Goal: Task Accomplishment & Management: Use online tool/utility

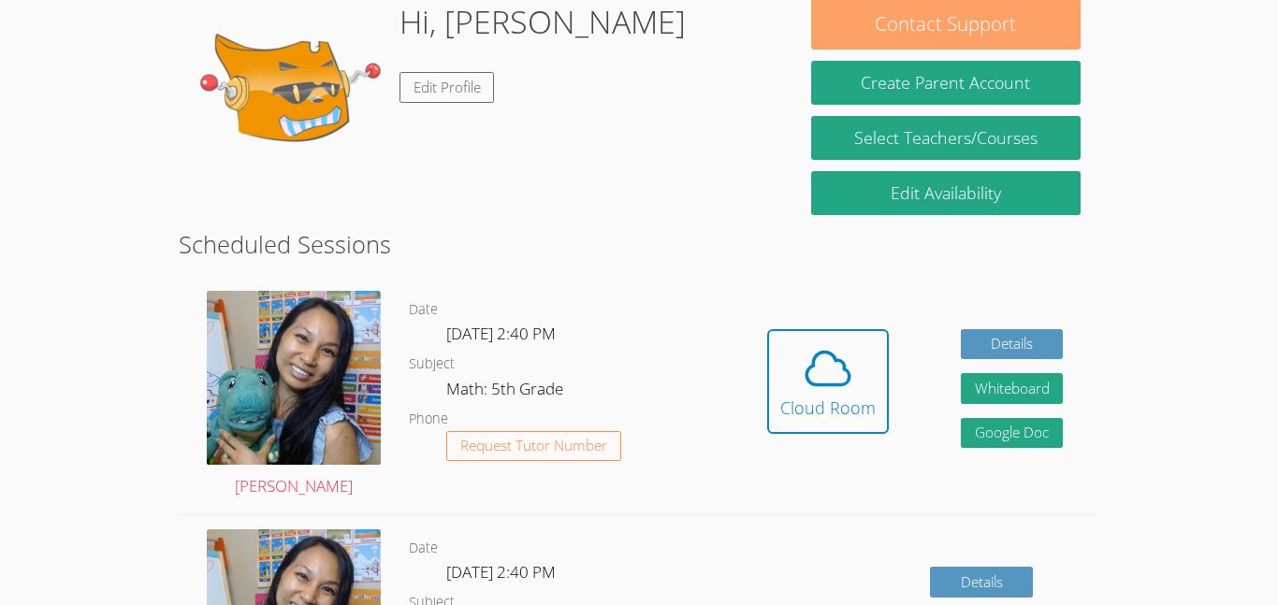
scroll to position [321, 0]
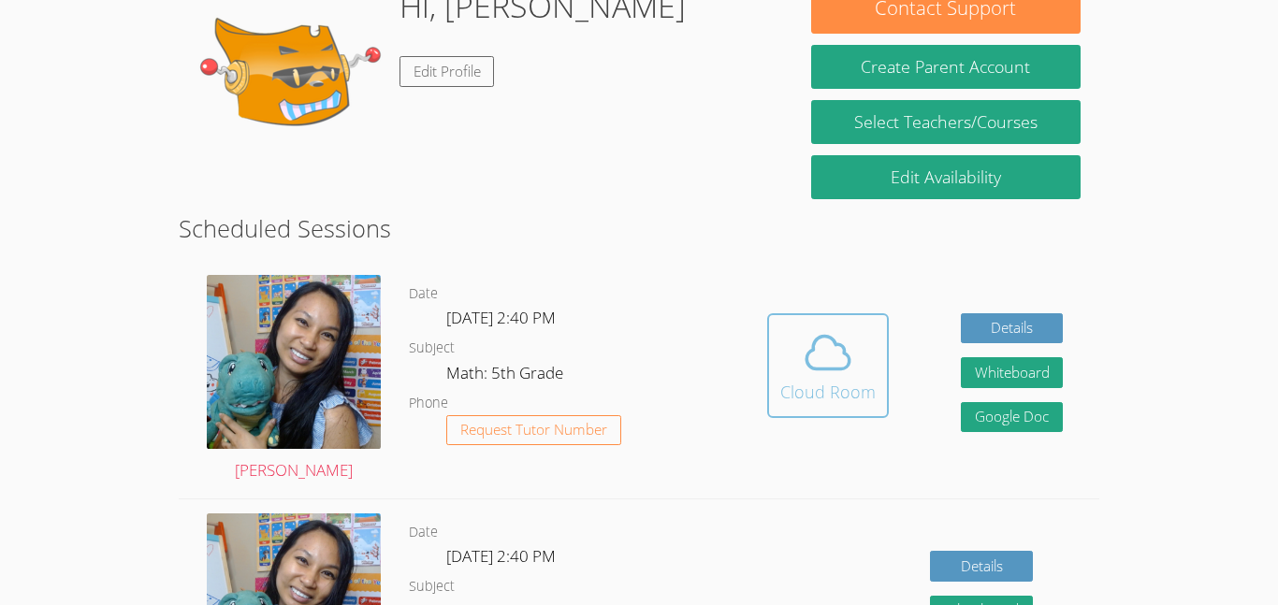
click at [854, 379] on div "Cloud Room" at bounding box center [827, 392] width 95 height 26
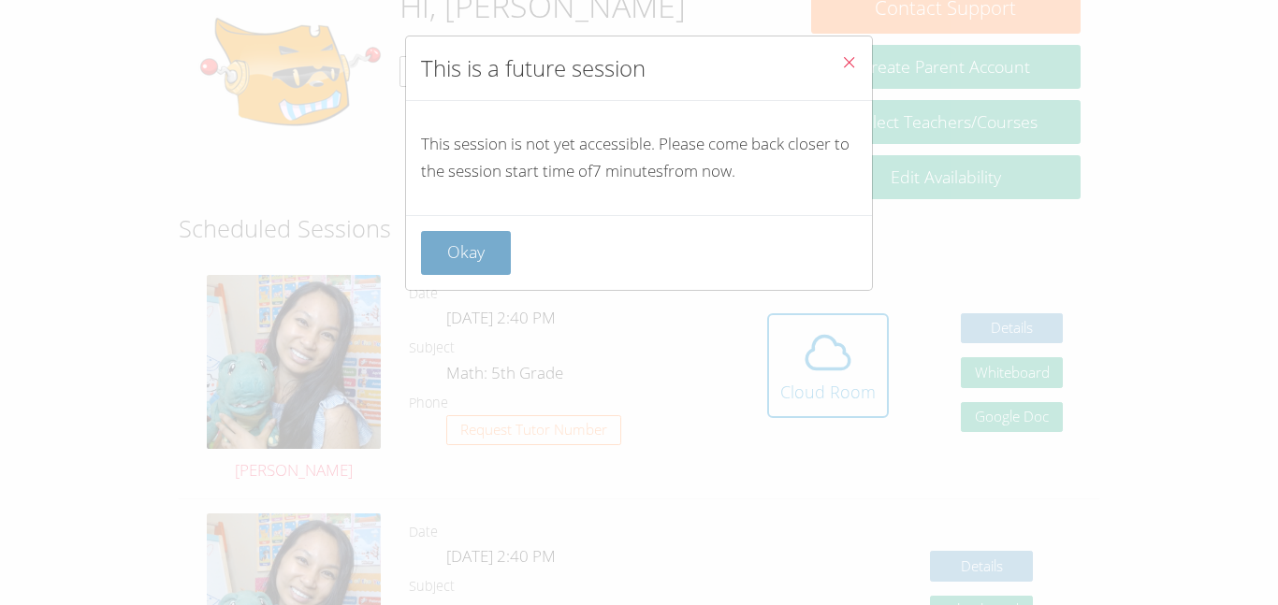
click at [447, 250] on button "Okay" at bounding box center [466, 253] width 90 height 44
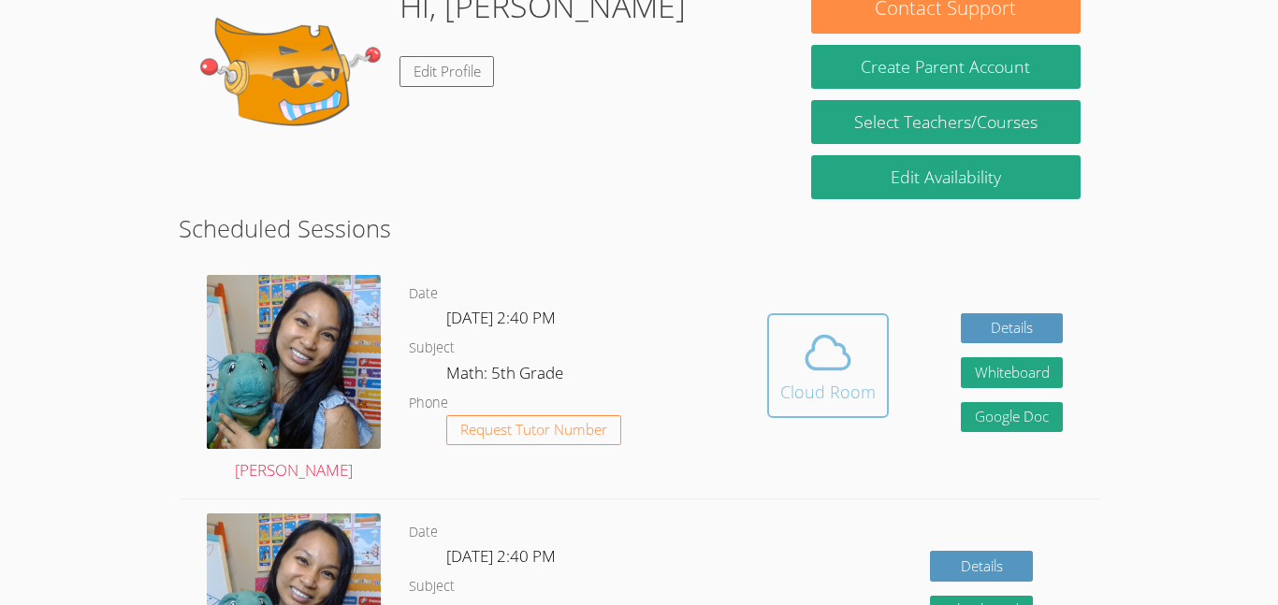
click at [827, 360] on icon at bounding box center [828, 352] width 52 height 52
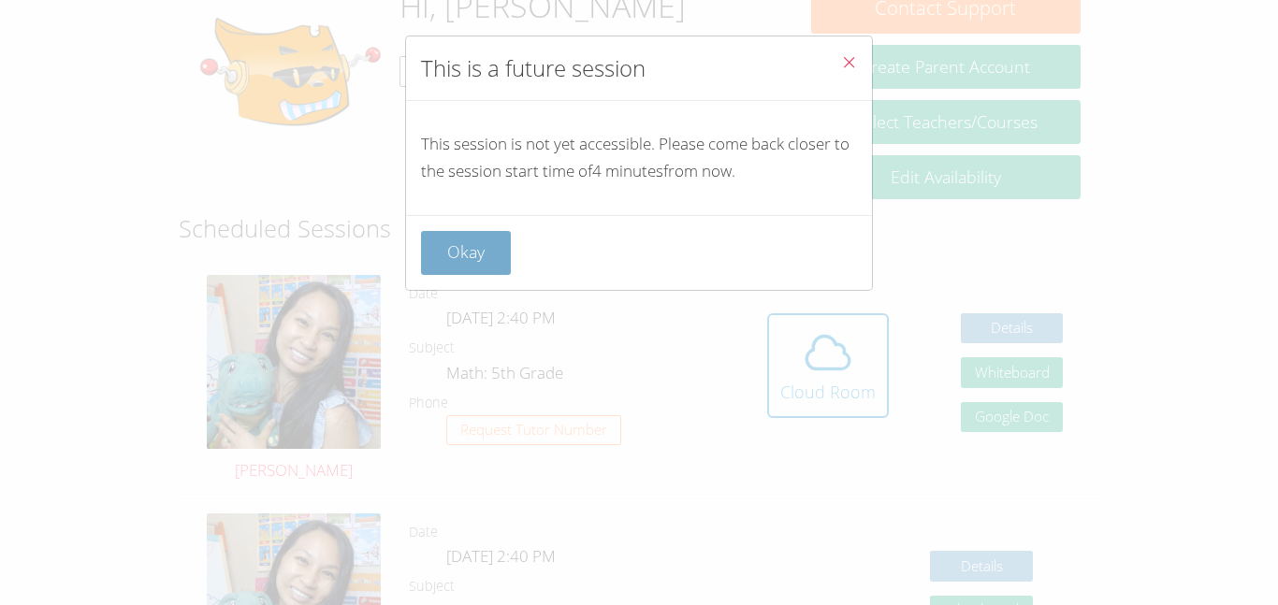
click at [426, 252] on button "Okay" at bounding box center [466, 253] width 90 height 44
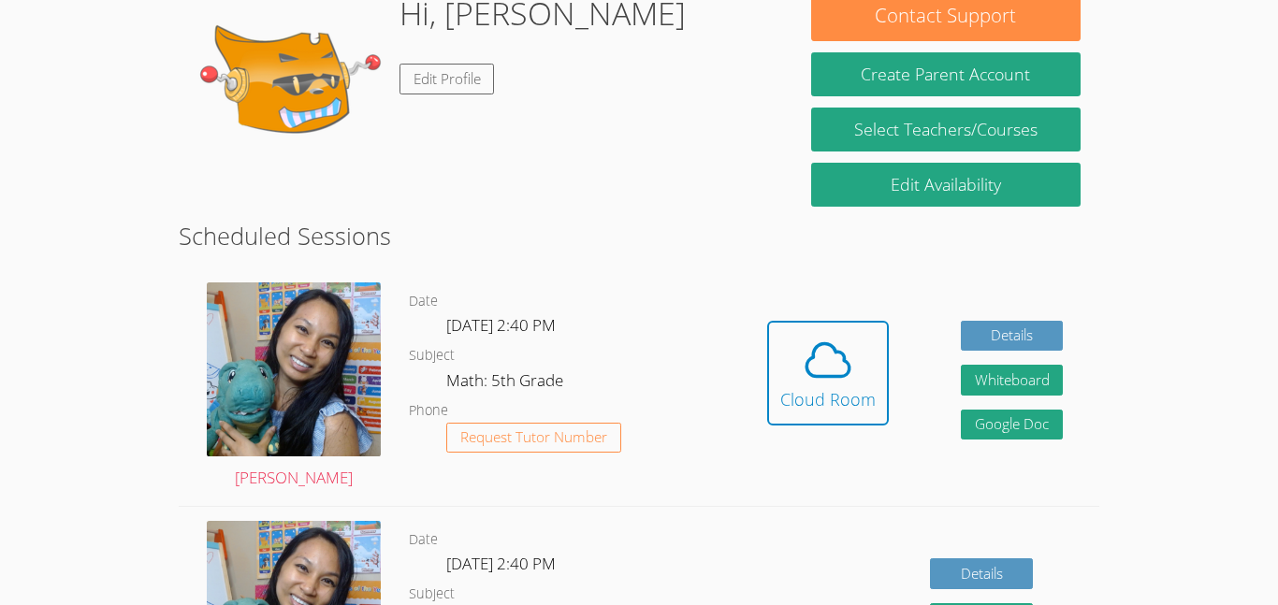
scroll to position [311, 0]
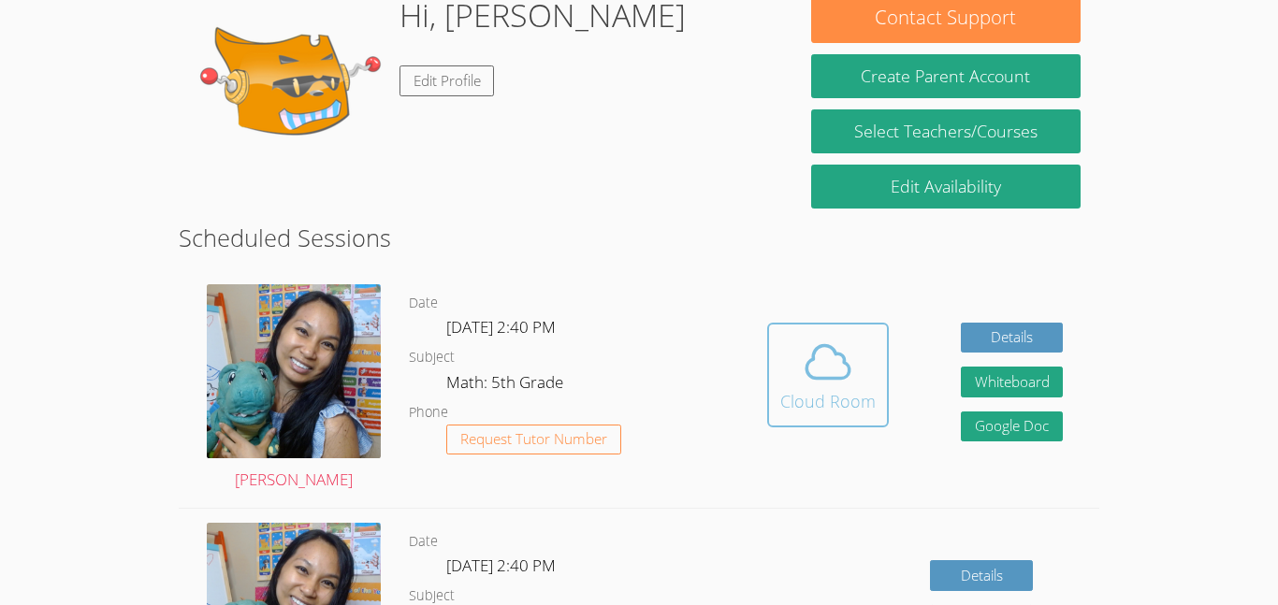
click at [811, 349] on icon at bounding box center [828, 362] width 52 height 52
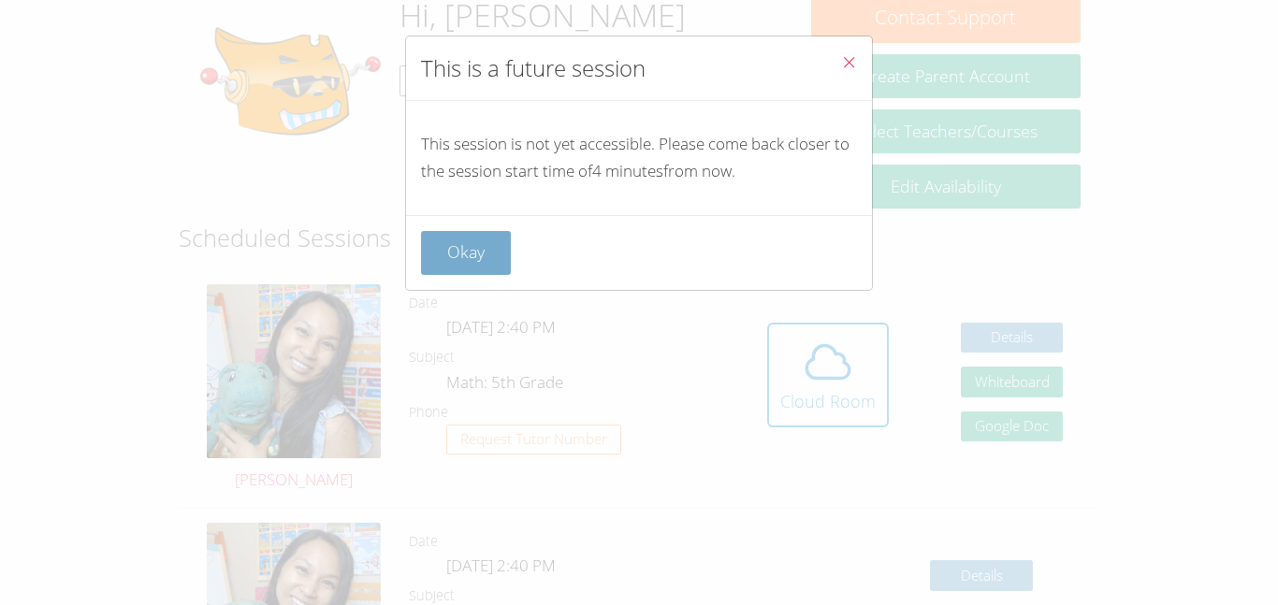
click at [488, 274] on button "Okay" at bounding box center [466, 253] width 90 height 44
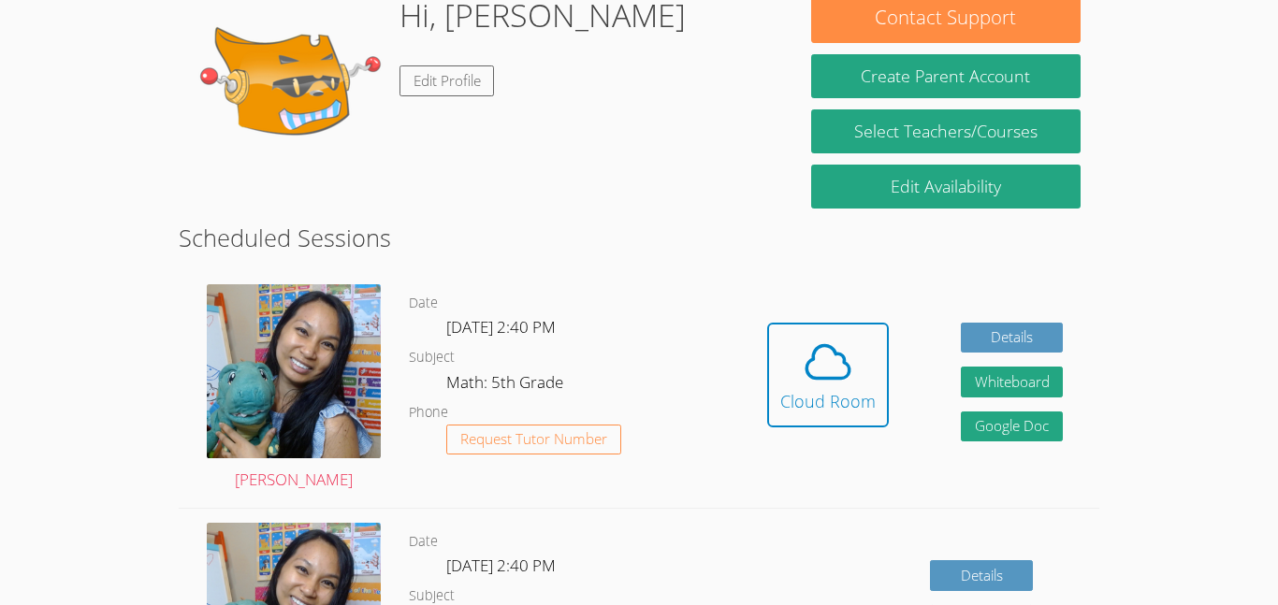
click at [793, 382] on span at bounding box center [827, 362] width 95 height 52
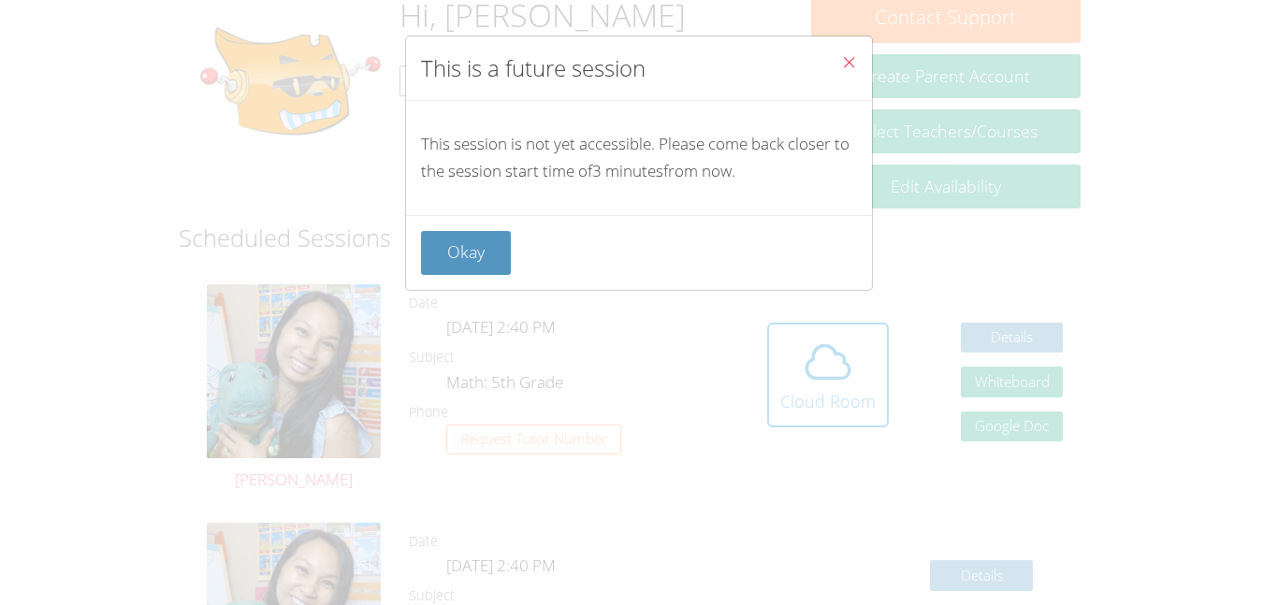
click at [692, 212] on div "This session is not yet accessible. Please come back closer to the session star…" at bounding box center [639, 158] width 466 height 114
click at [485, 263] on button "Okay" at bounding box center [466, 253] width 90 height 44
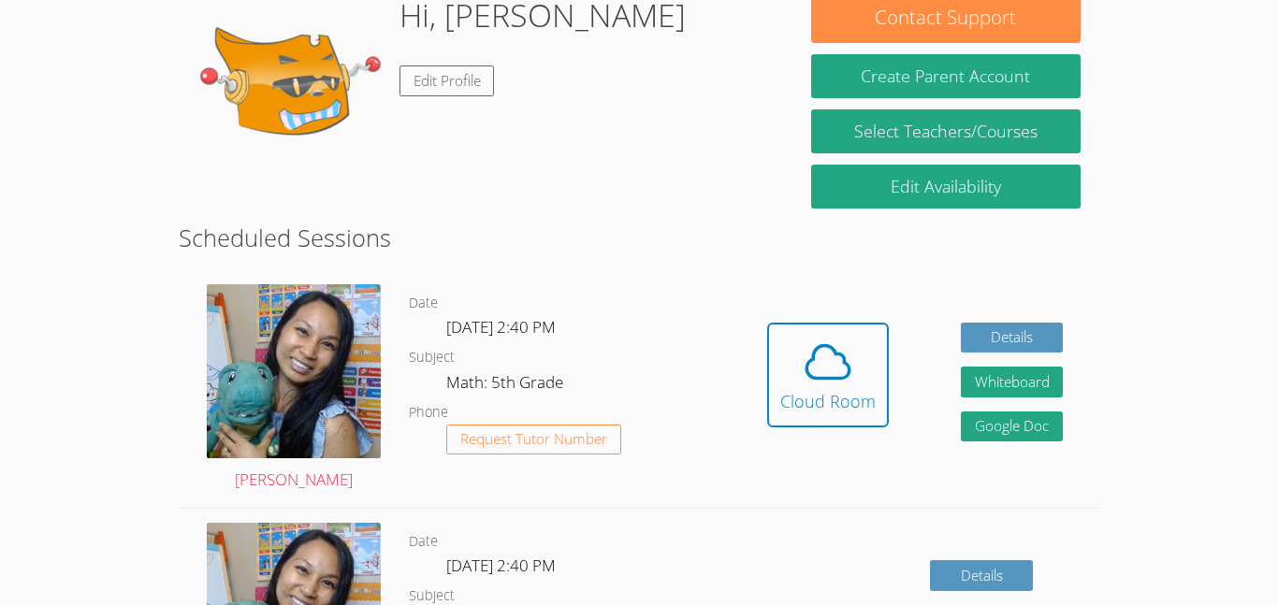
click at [835, 436] on link "Cloud Room" at bounding box center [828, 382] width 122 height 119
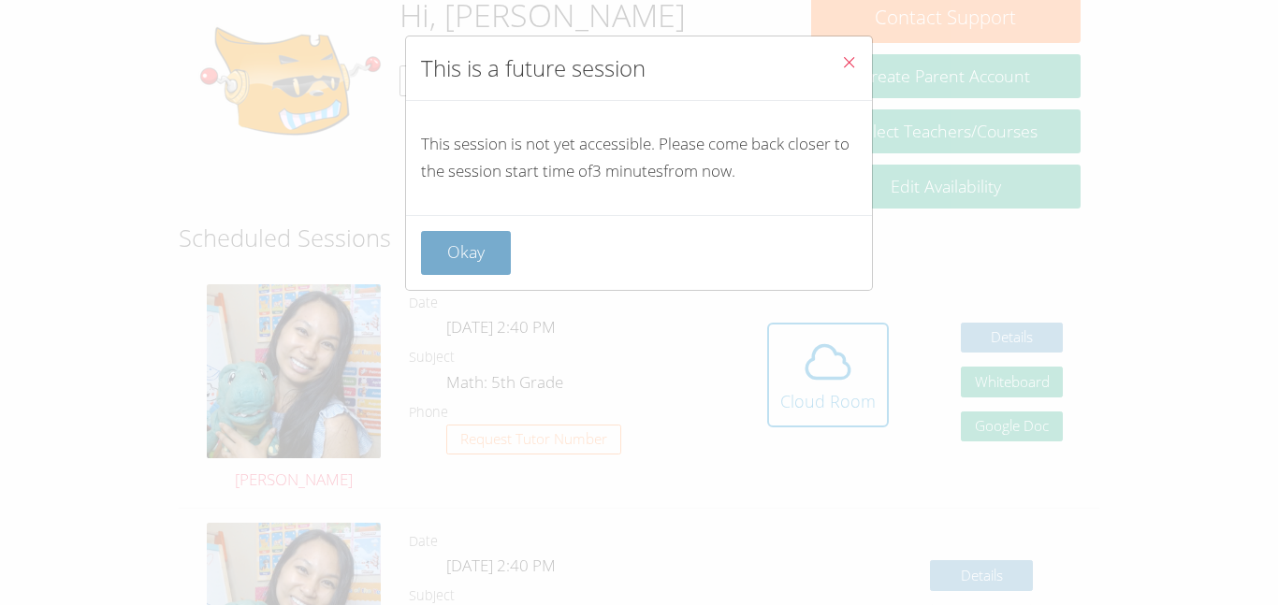
click at [444, 247] on button "Okay" at bounding box center [466, 253] width 90 height 44
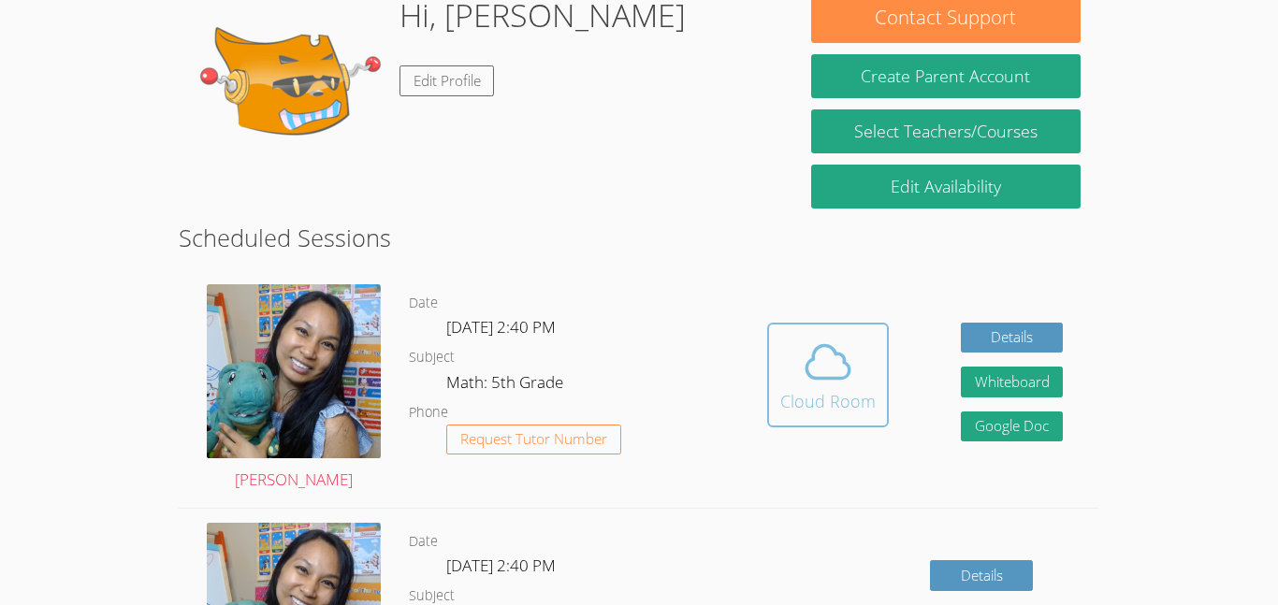
click at [865, 401] on div "Cloud Room" at bounding box center [827, 401] width 95 height 26
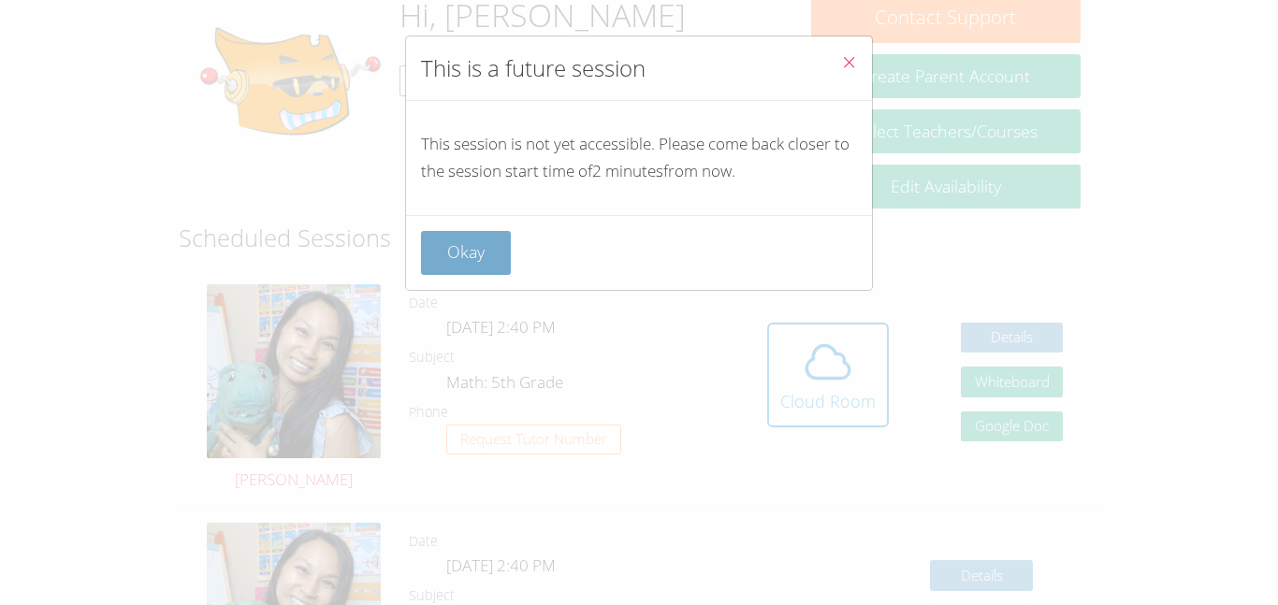
click at [456, 250] on button "Okay" at bounding box center [466, 253] width 90 height 44
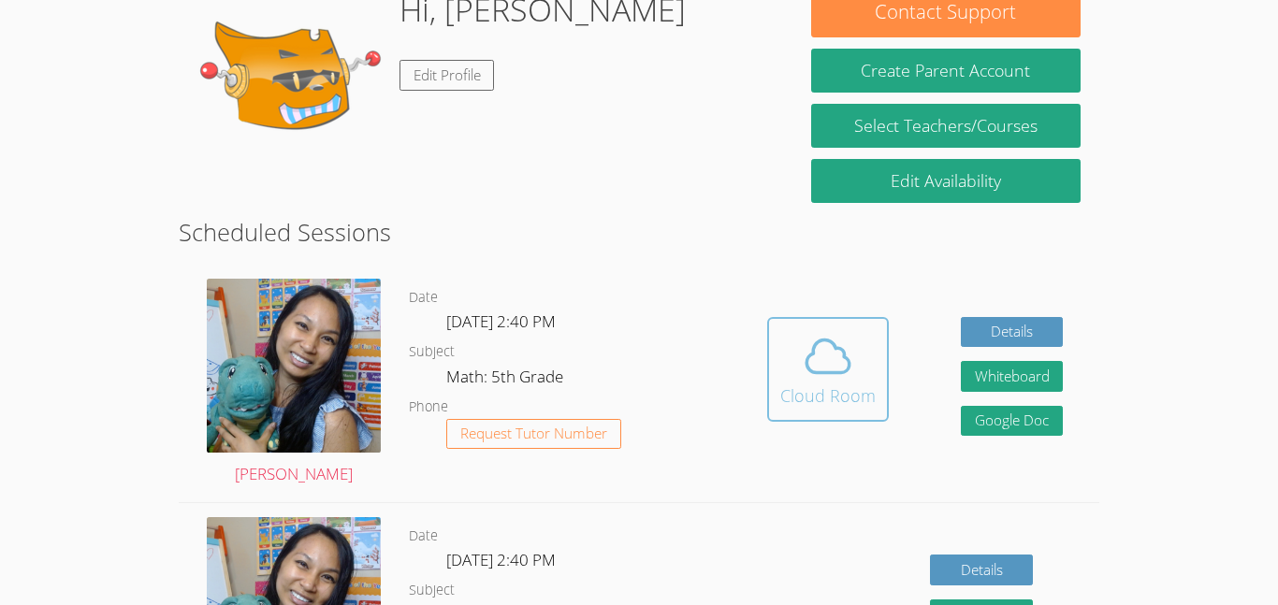
click at [853, 373] on span at bounding box center [827, 356] width 95 height 52
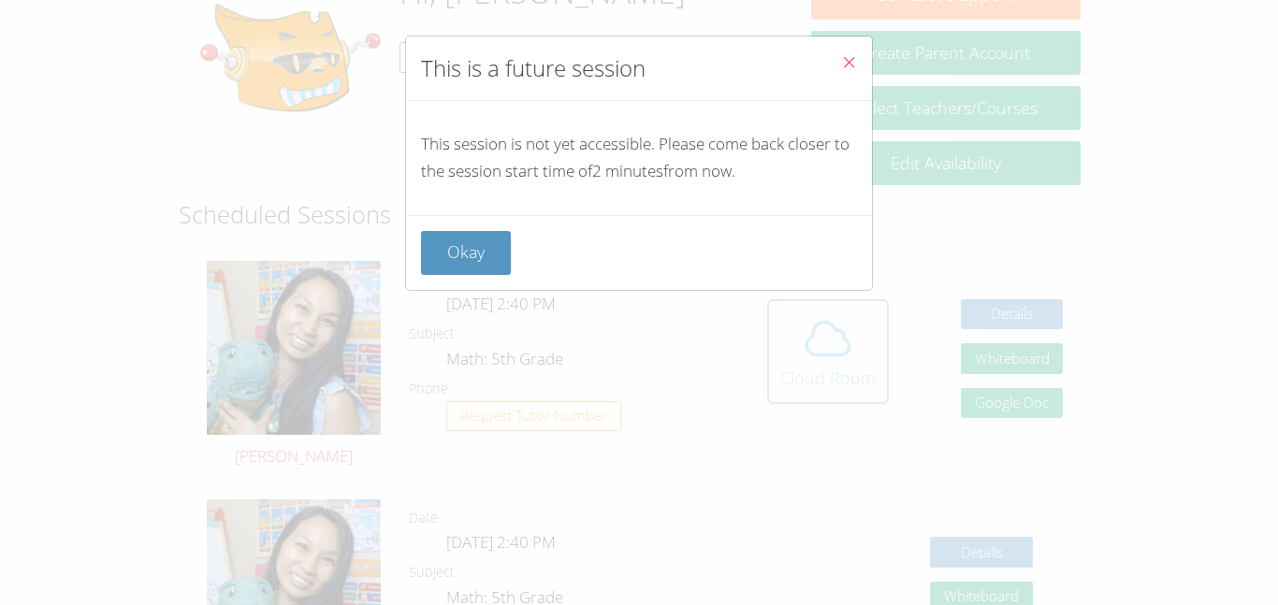
scroll to position [337, 0]
click at [0, 50] on div "This is a future session This session is not yet accessible. Please come back c…" at bounding box center [639, 302] width 1278 height 605
click at [486, 244] on button "Okay" at bounding box center [466, 253] width 90 height 44
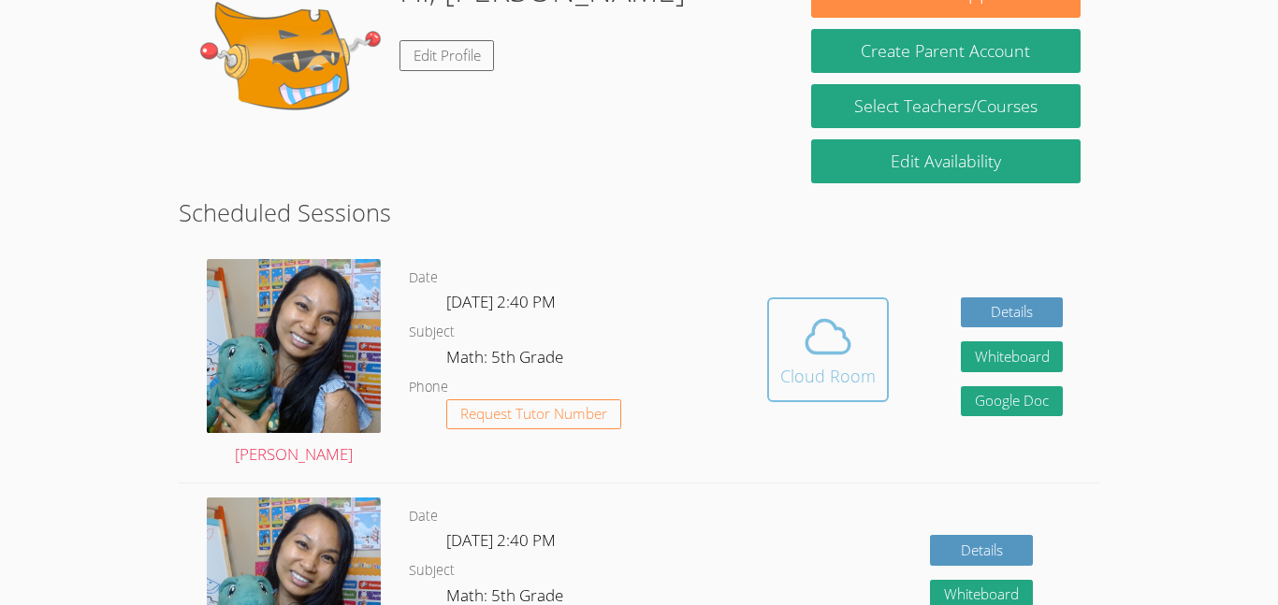
click at [823, 300] on button "Cloud Room" at bounding box center [828, 349] width 122 height 105
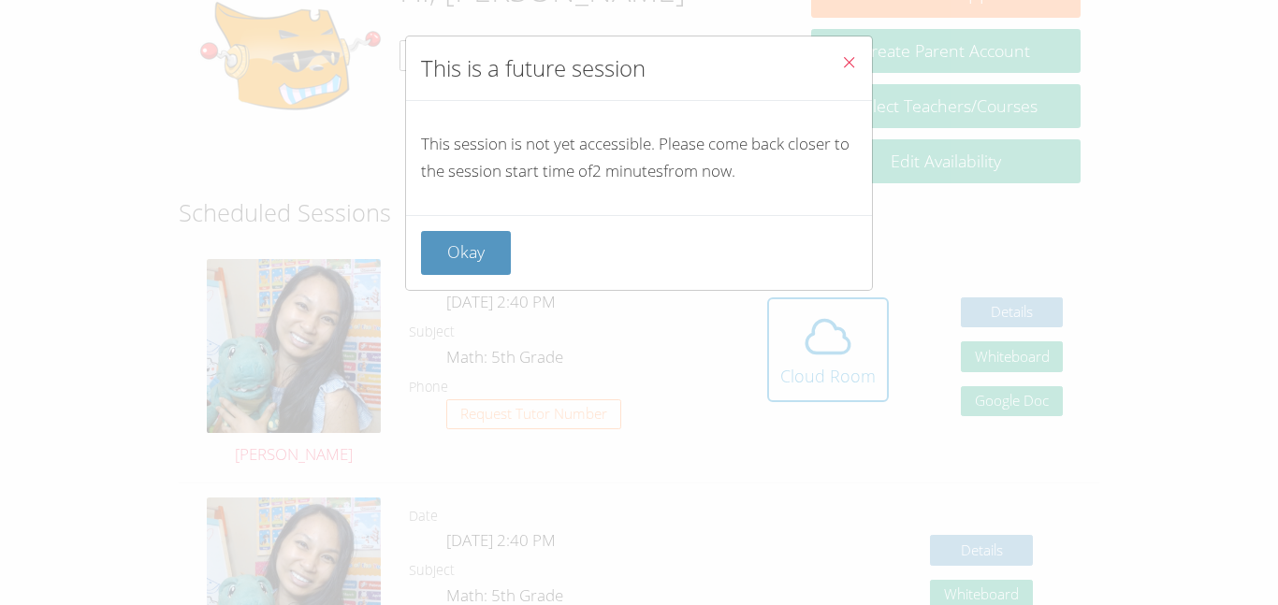
click at [818, 339] on div "This is a future session This session is not yet accessible. Please come back c…" at bounding box center [639, 302] width 1278 height 605
click at [485, 268] on button "Okay" at bounding box center [466, 253] width 90 height 44
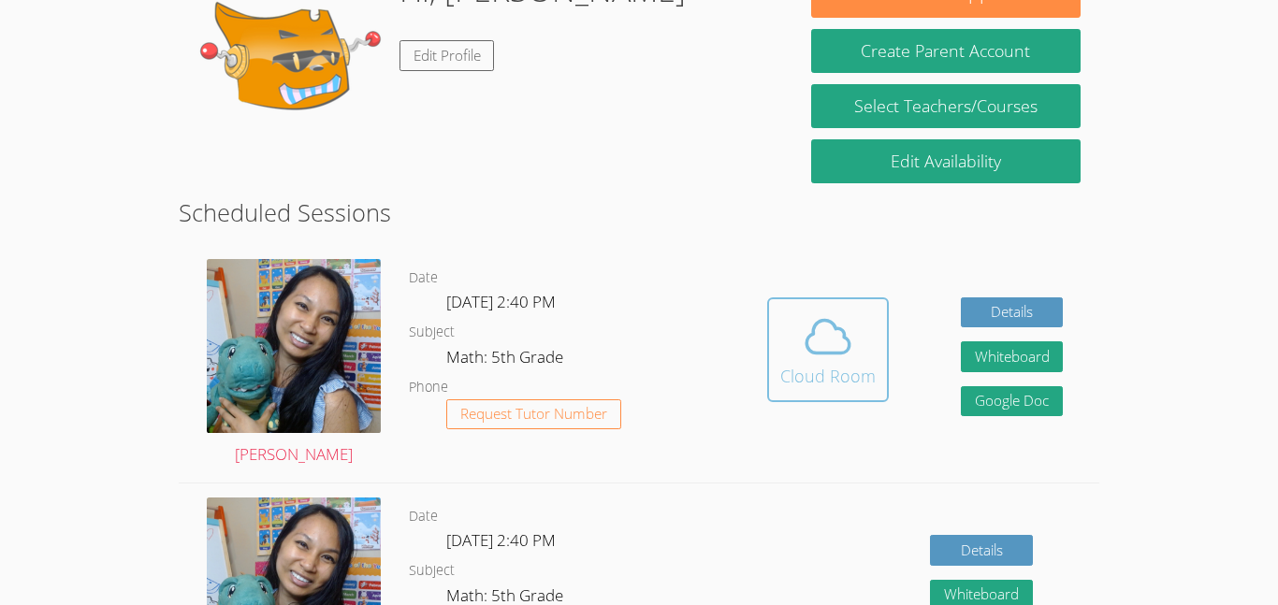
click at [799, 391] on button "Cloud Room" at bounding box center [828, 349] width 122 height 105
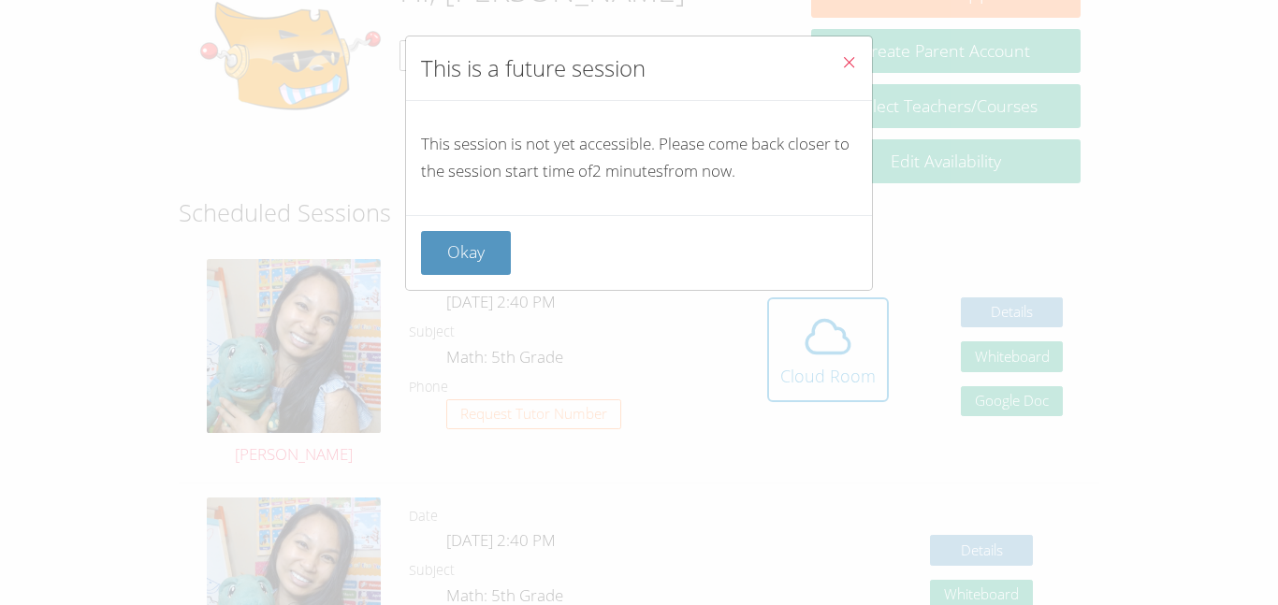
click at [409, 282] on div "Okay" at bounding box center [639, 252] width 466 height 75
click at [459, 268] on button "Okay" at bounding box center [466, 253] width 90 height 44
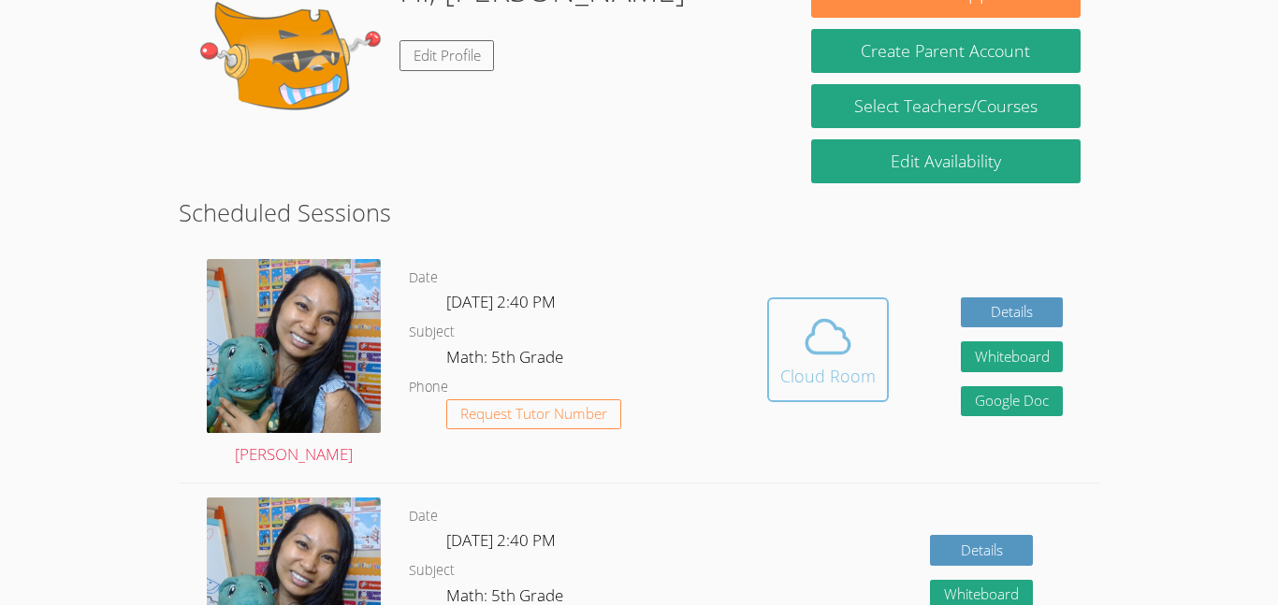
click at [803, 334] on icon at bounding box center [828, 337] width 52 height 52
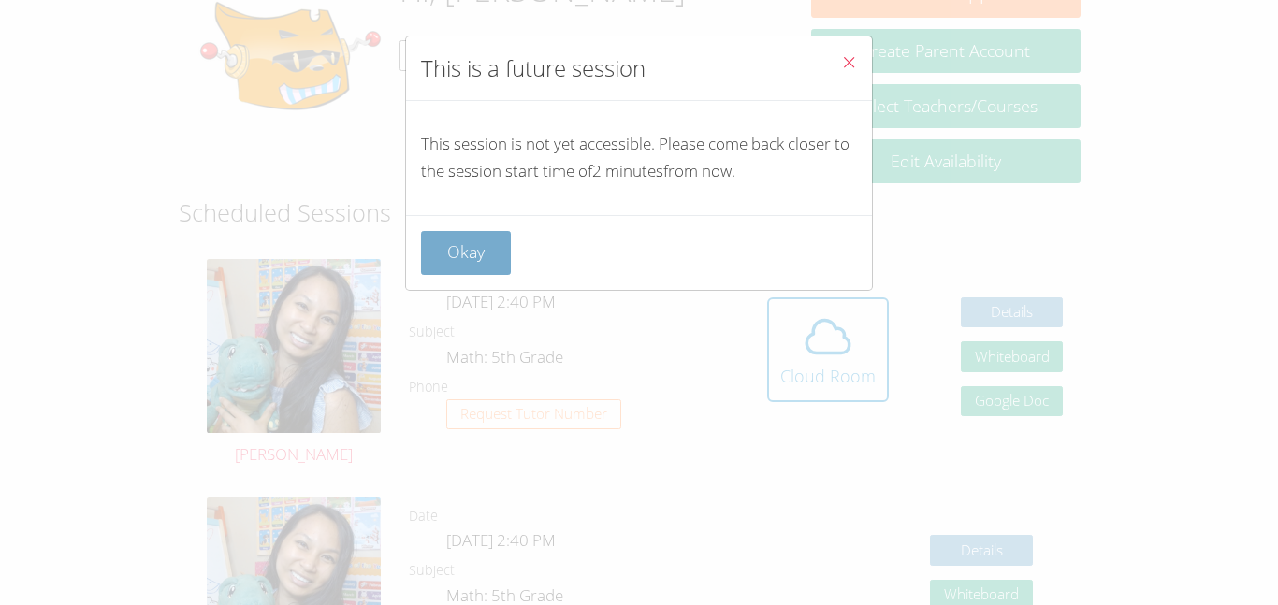
click at [467, 273] on button "Okay" at bounding box center [466, 253] width 90 height 44
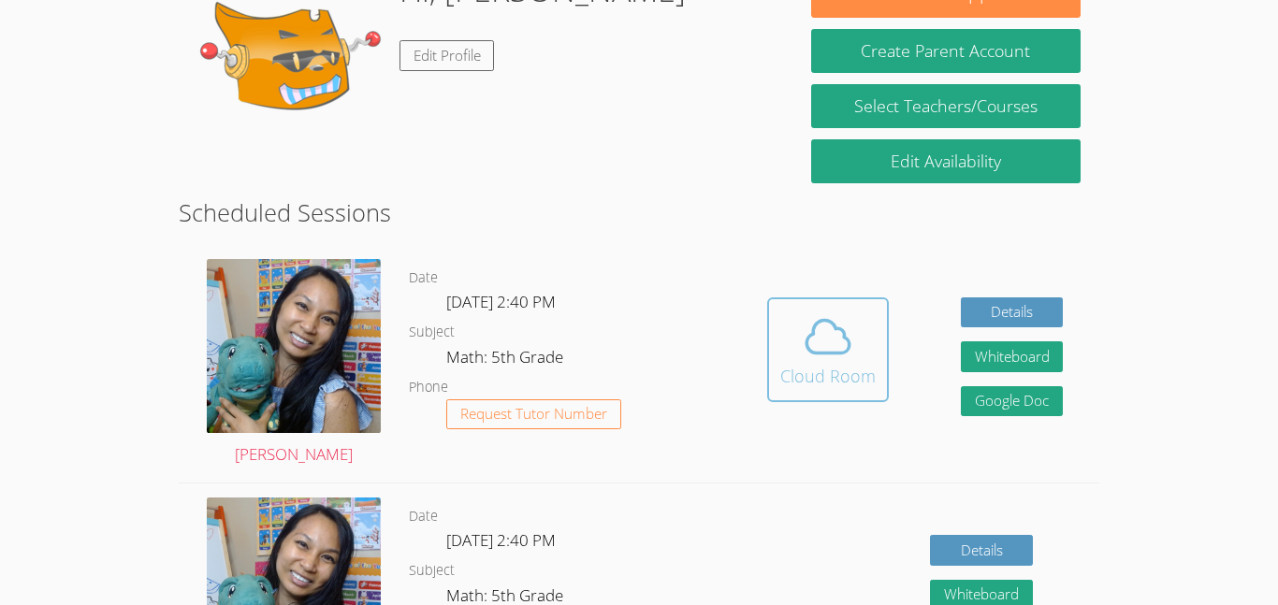
click at [789, 381] on div "Cloud Room" at bounding box center [827, 376] width 95 height 26
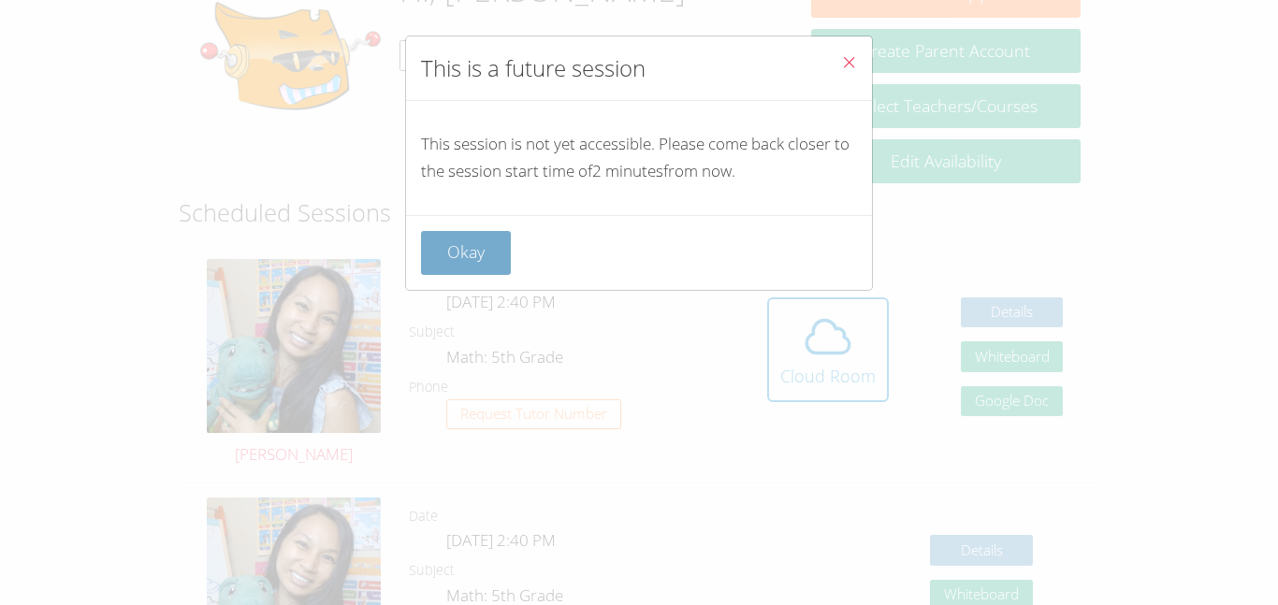
click at [475, 236] on button "Okay" at bounding box center [466, 253] width 90 height 44
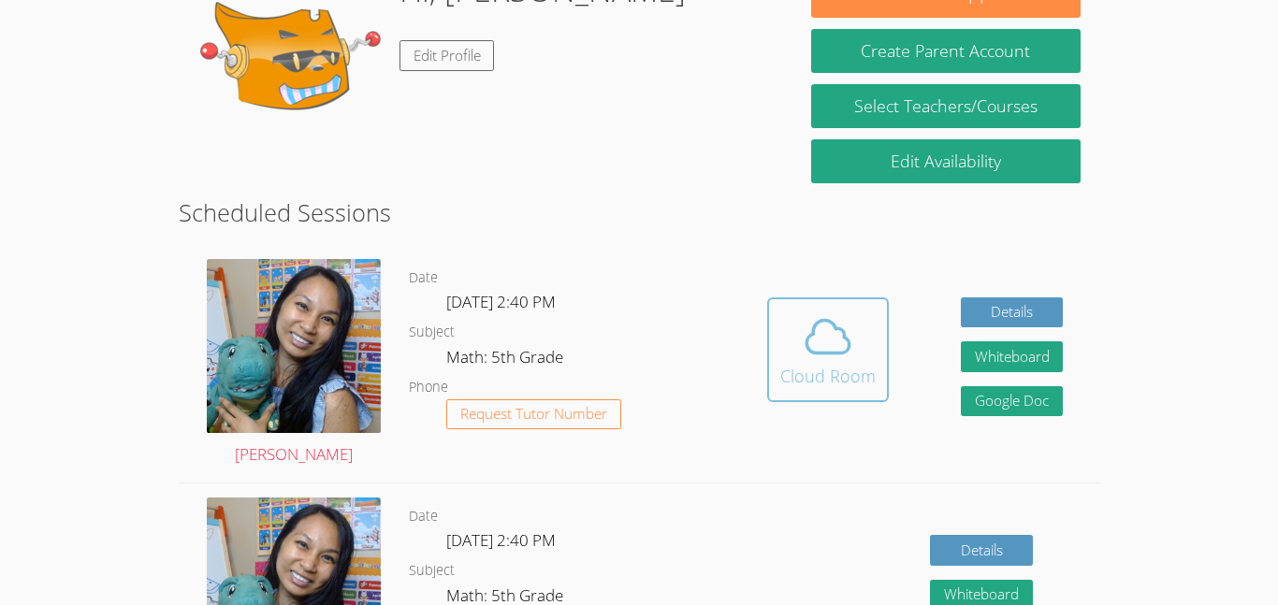
click at [818, 365] on div "Cloud Room" at bounding box center [827, 376] width 95 height 26
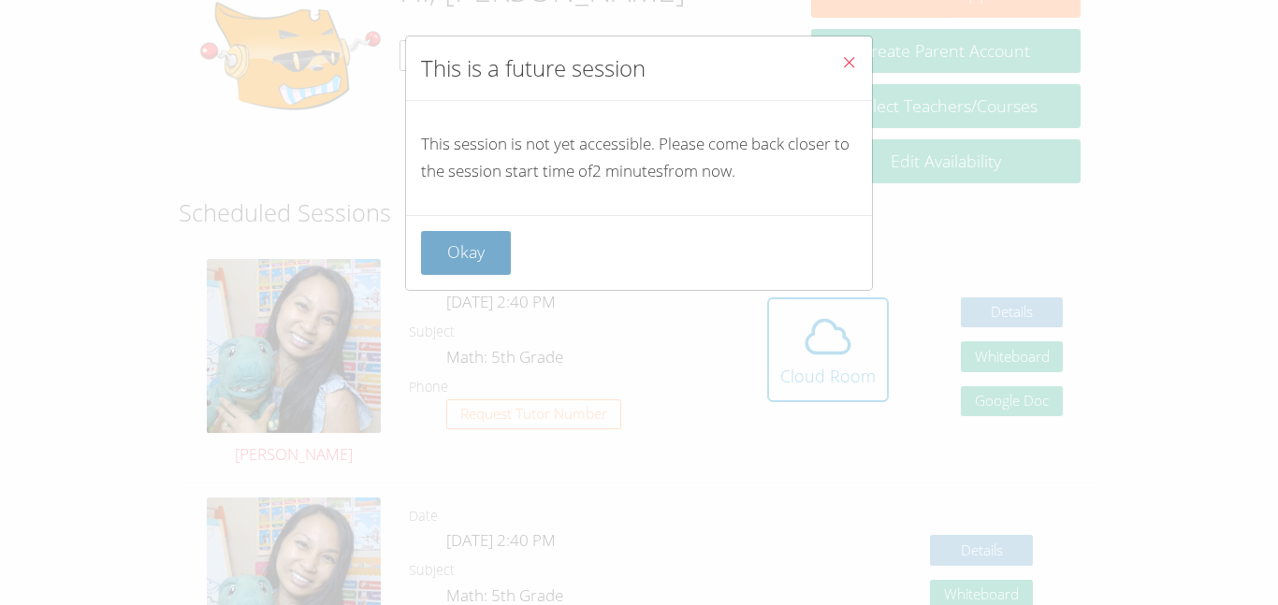
click at [479, 231] on button "Okay" at bounding box center [466, 253] width 90 height 44
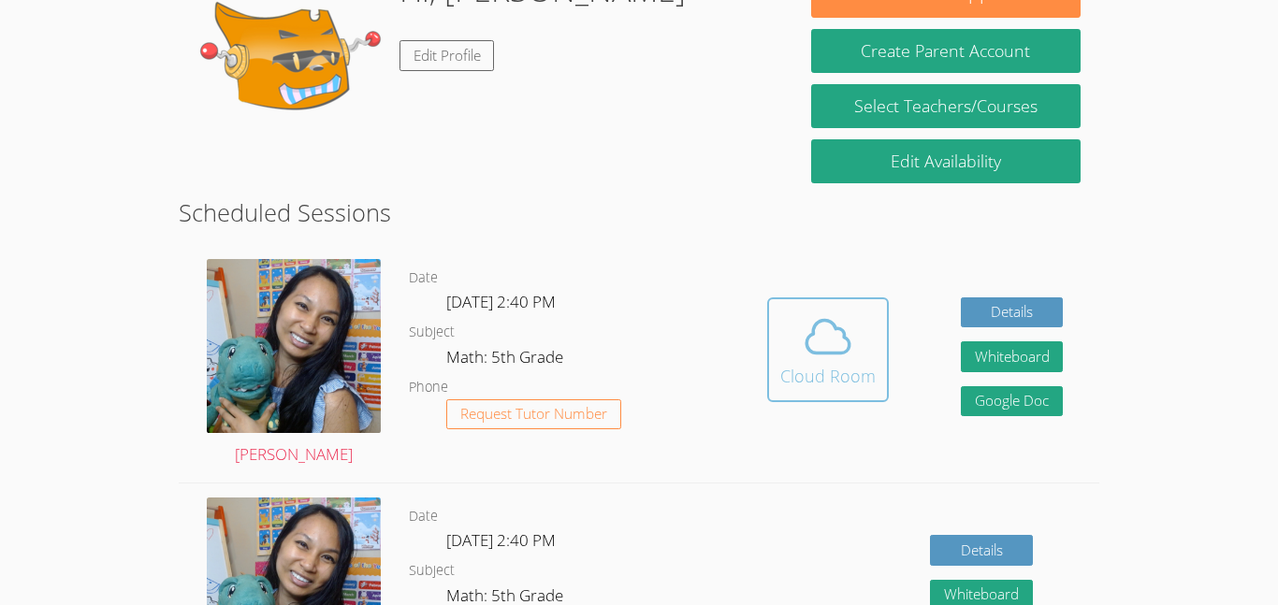
click at [794, 361] on span at bounding box center [827, 337] width 95 height 52
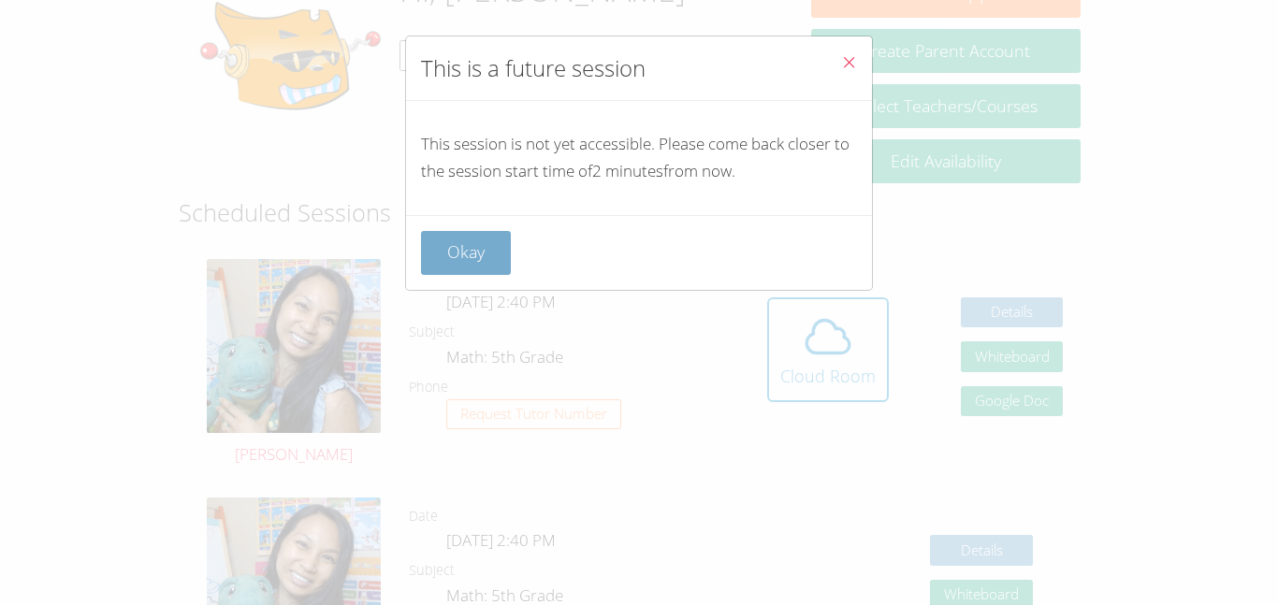
click at [470, 235] on button "Okay" at bounding box center [466, 253] width 90 height 44
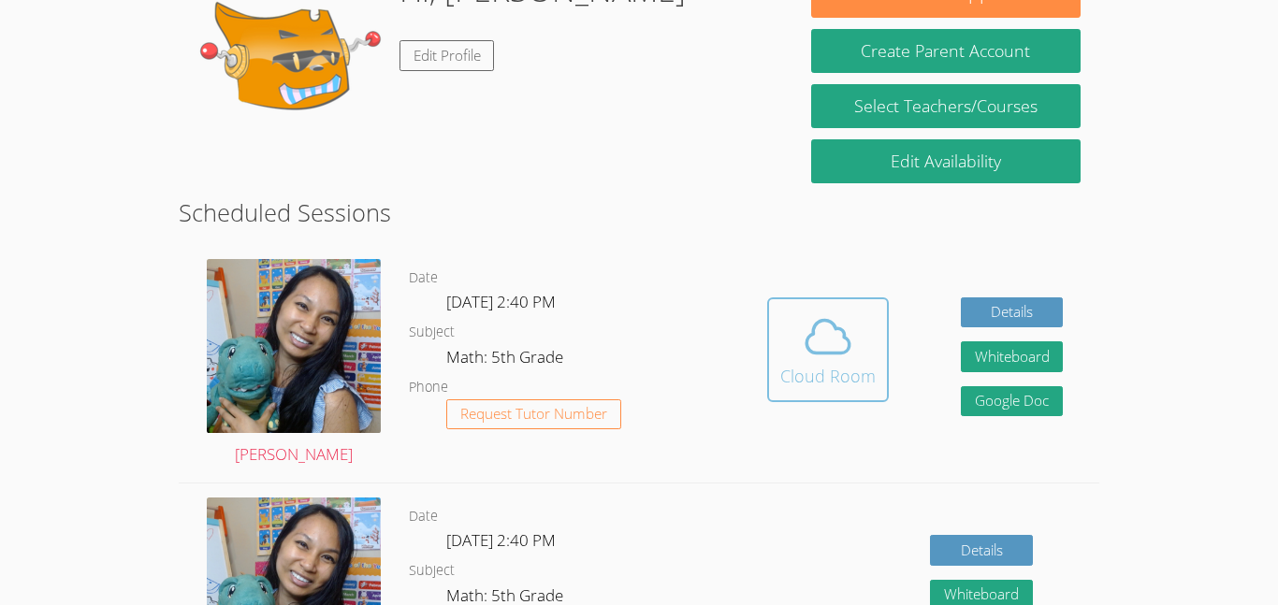
click at [788, 345] on span at bounding box center [827, 337] width 95 height 52
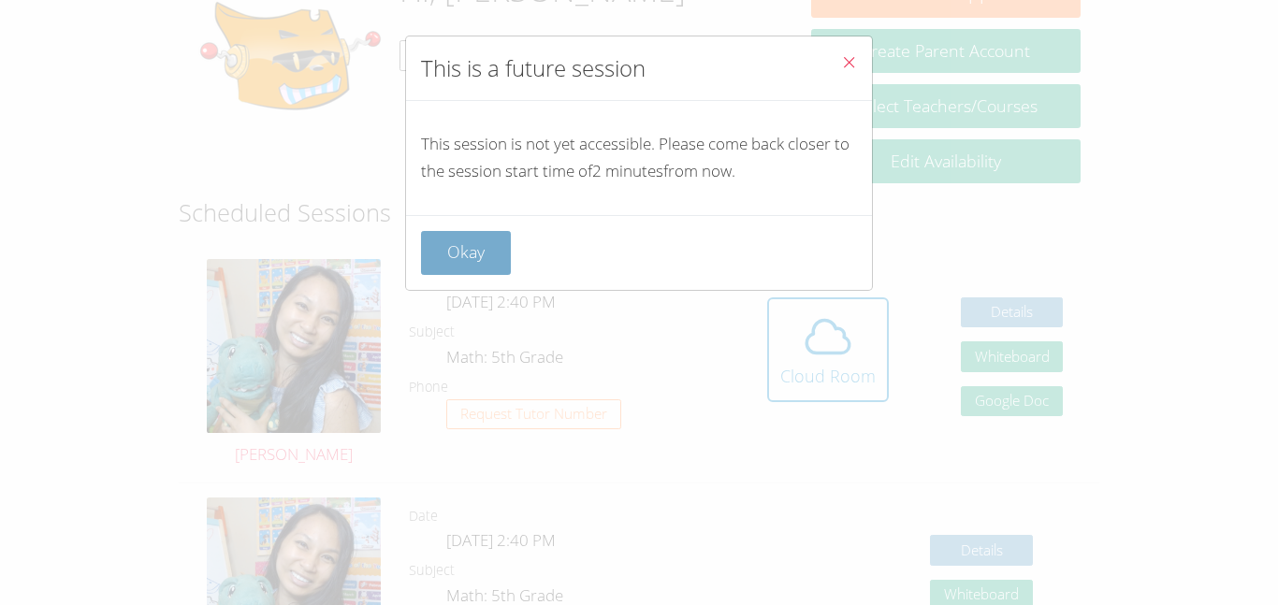
click at [485, 238] on button "Okay" at bounding box center [466, 253] width 90 height 44
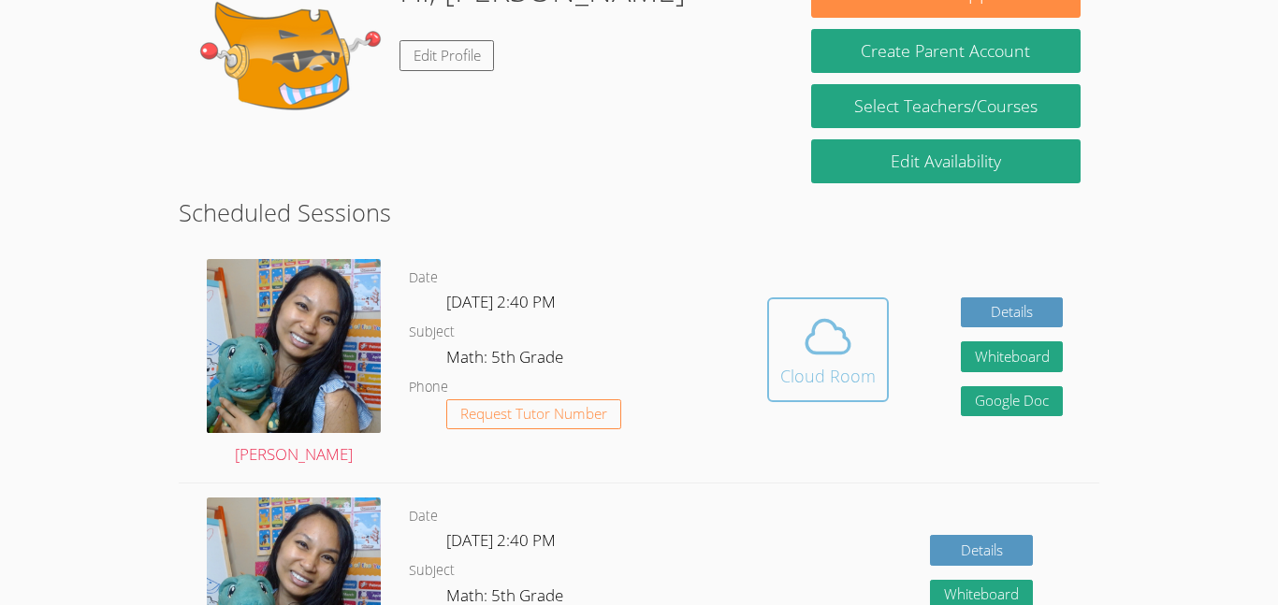
click at [790, 326] on span at bounding box center [827, 337] width 95 height 52
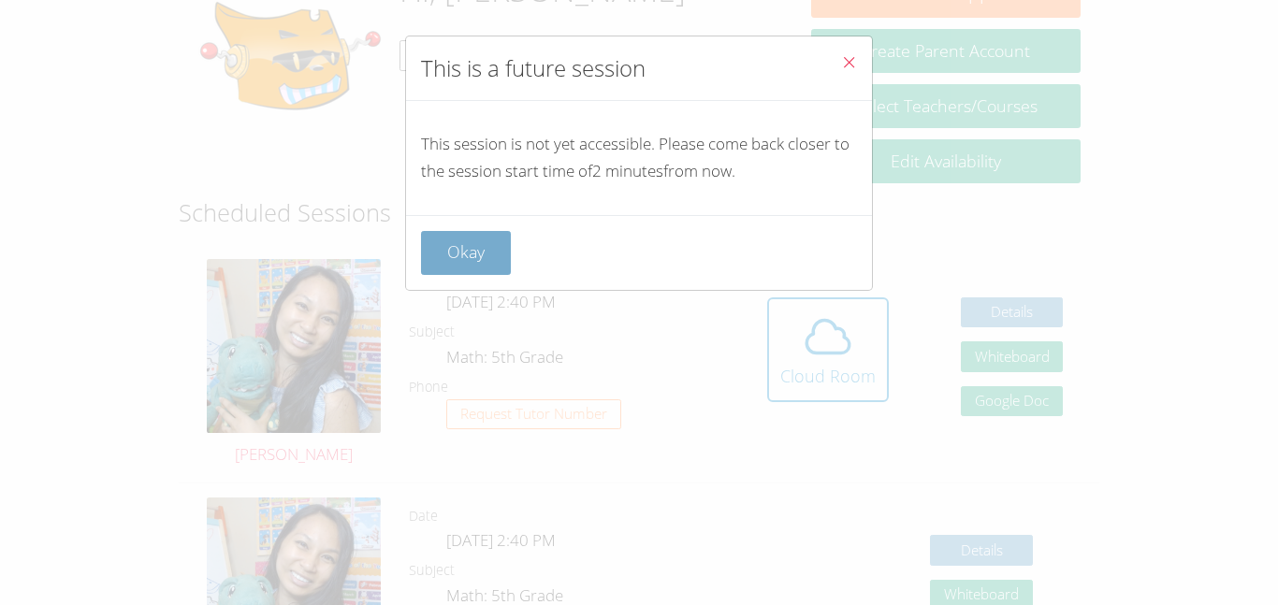
click at [507, 257] on button "Okay" at bounding box center [466, 253] width 90 height 44
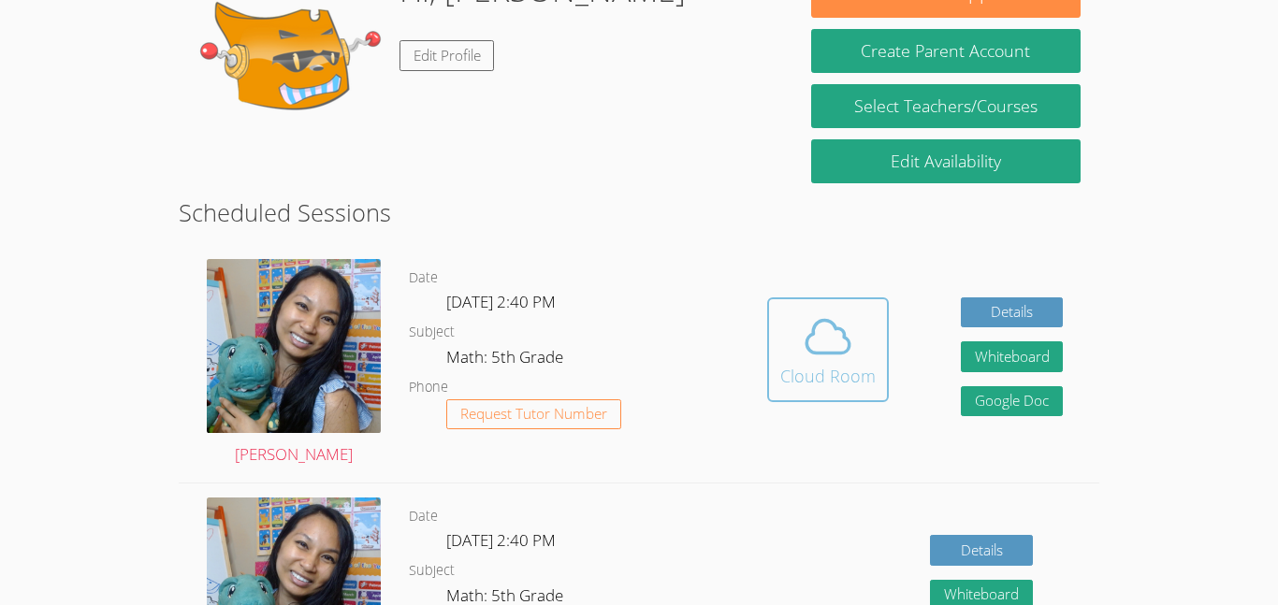
click at [782, 311] on span at bounding box center [827, 337] width 95 height 52
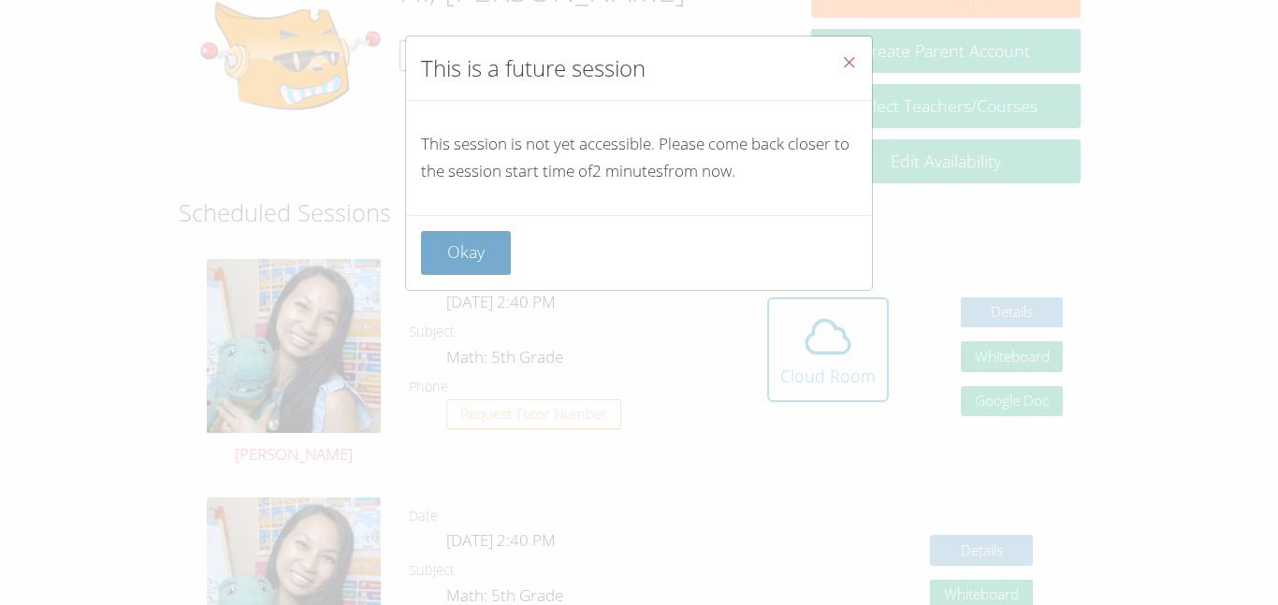
click at [471, 244] on button "Okay" at bounding box center [466, 253] width 90 height 44
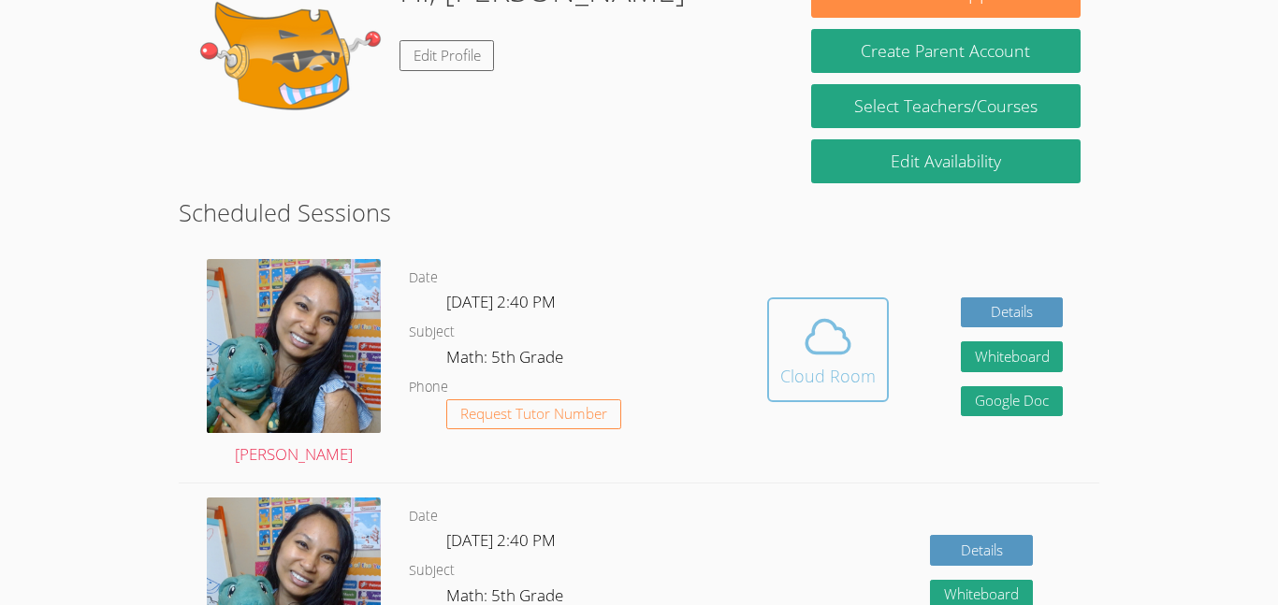
click at [816, 347] on icon at bounding box center [828, 337] width 52 height 52
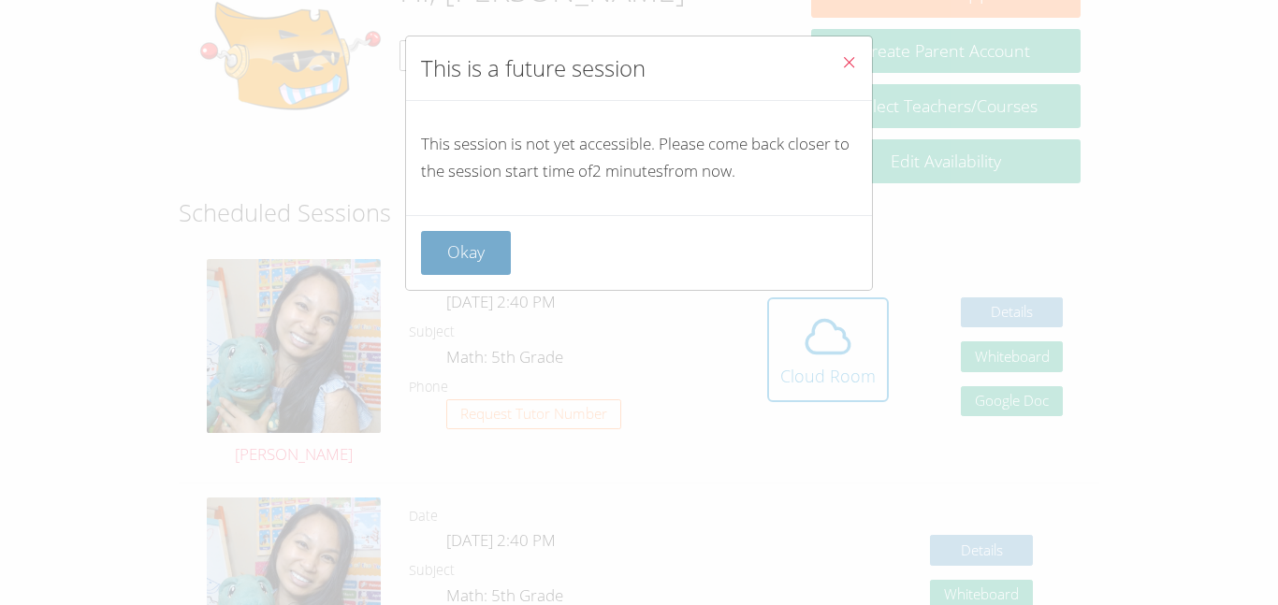
click at [510, 248] on button "Okay" at bounding box center [466, 253] width 90 height 44
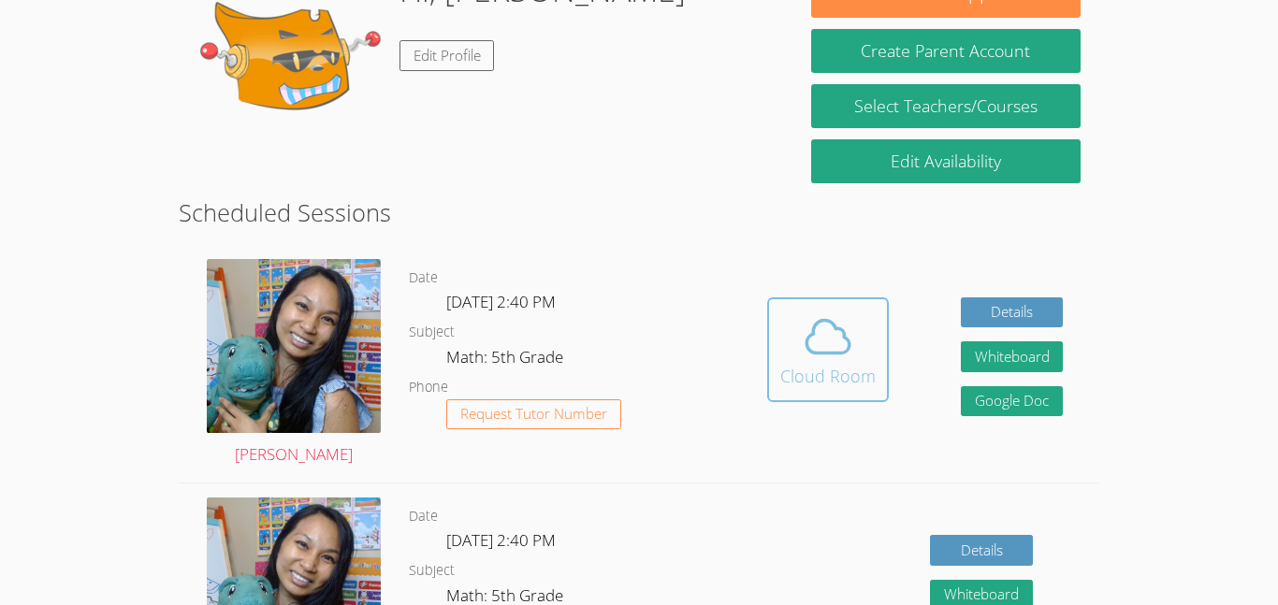
click at [802, 355] on icon at bounding box center [828, 337] width 52 height 52
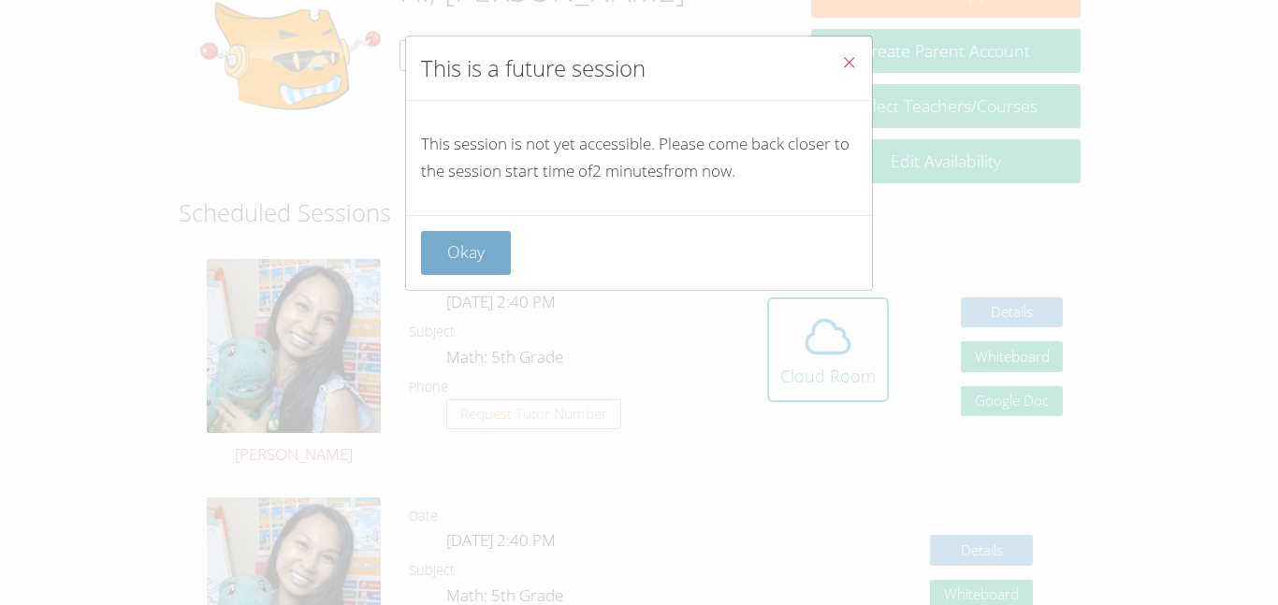
click at [488, 271] on button "Okay" at bounding box center [466, 253] width 90 height 44
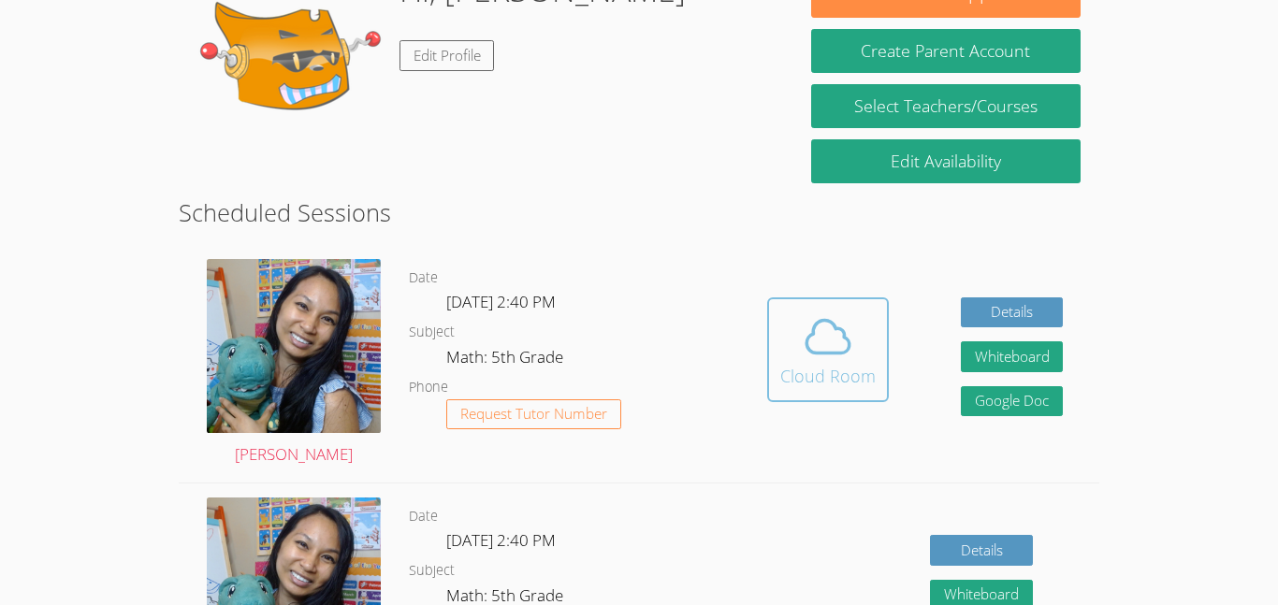
click at [812, 376] on div "Cloud Room" at bounding box center [827, 376] width 95 height 26
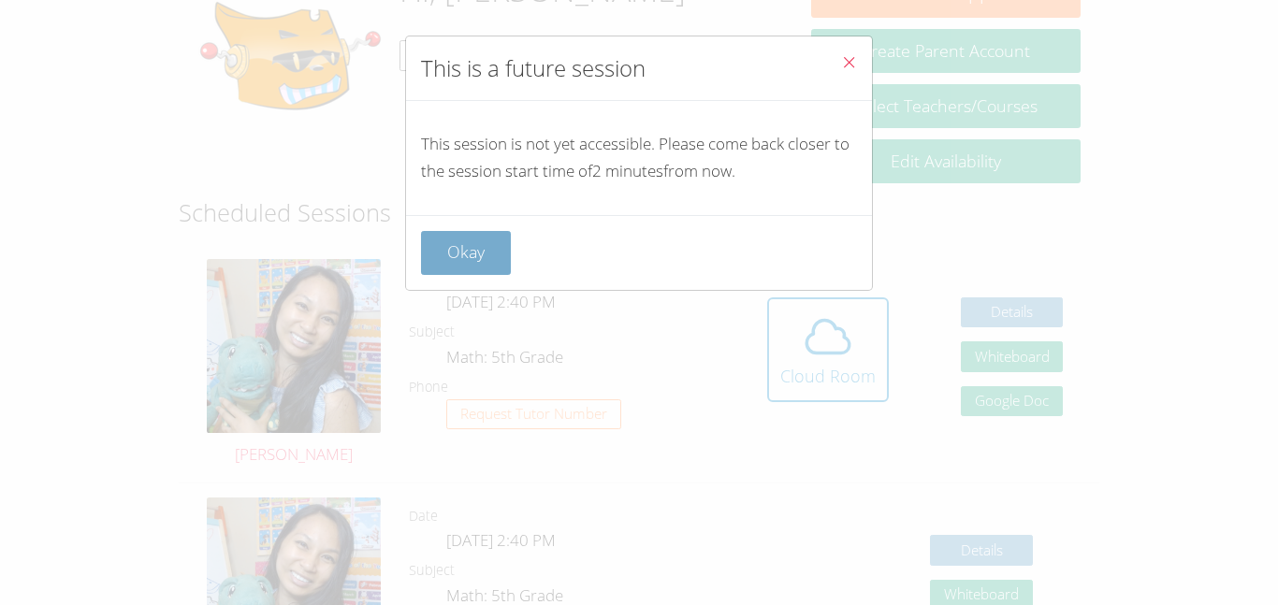
click at [468, 239] on button "Okay" at bounding box center [466, 253] width 90 height 44
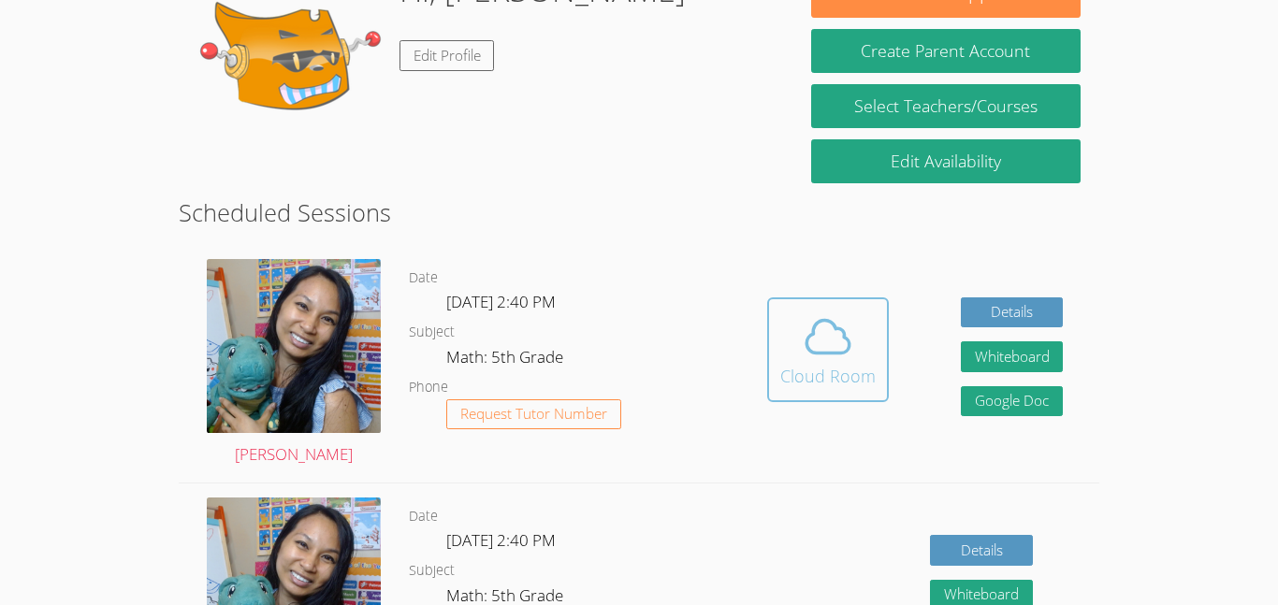
click at [803, 338] on icon at bounding box center [828, 337] width 52 height 52
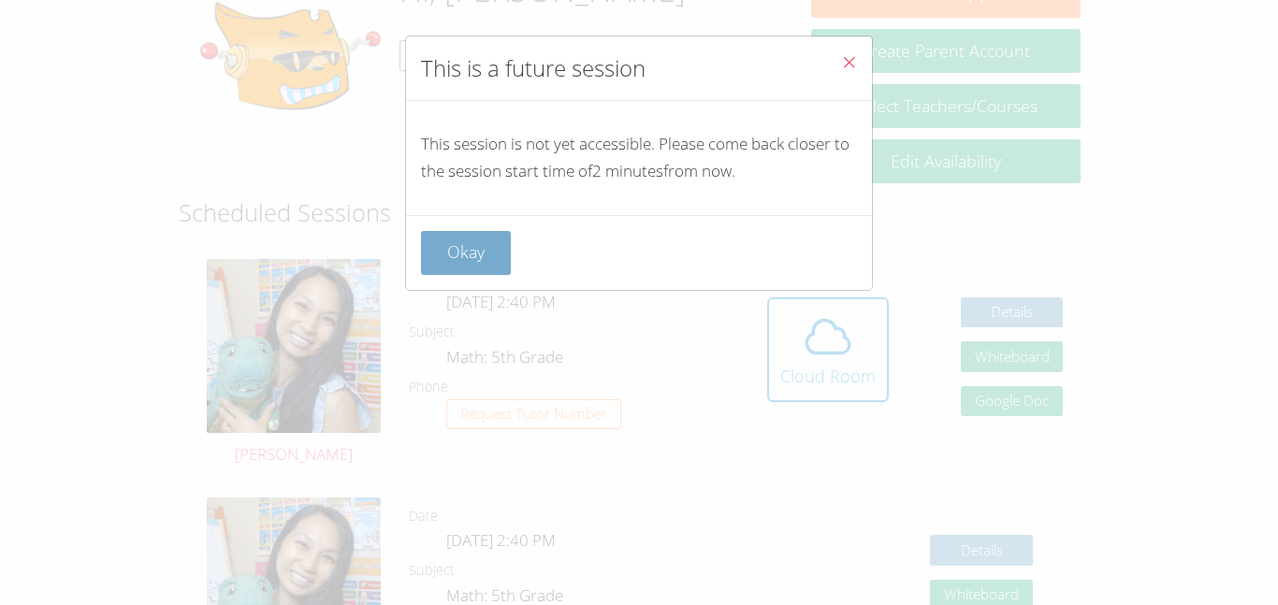
click at [463, 250] on button "Okay" at bounding box center [466, 253] width 90 height 44
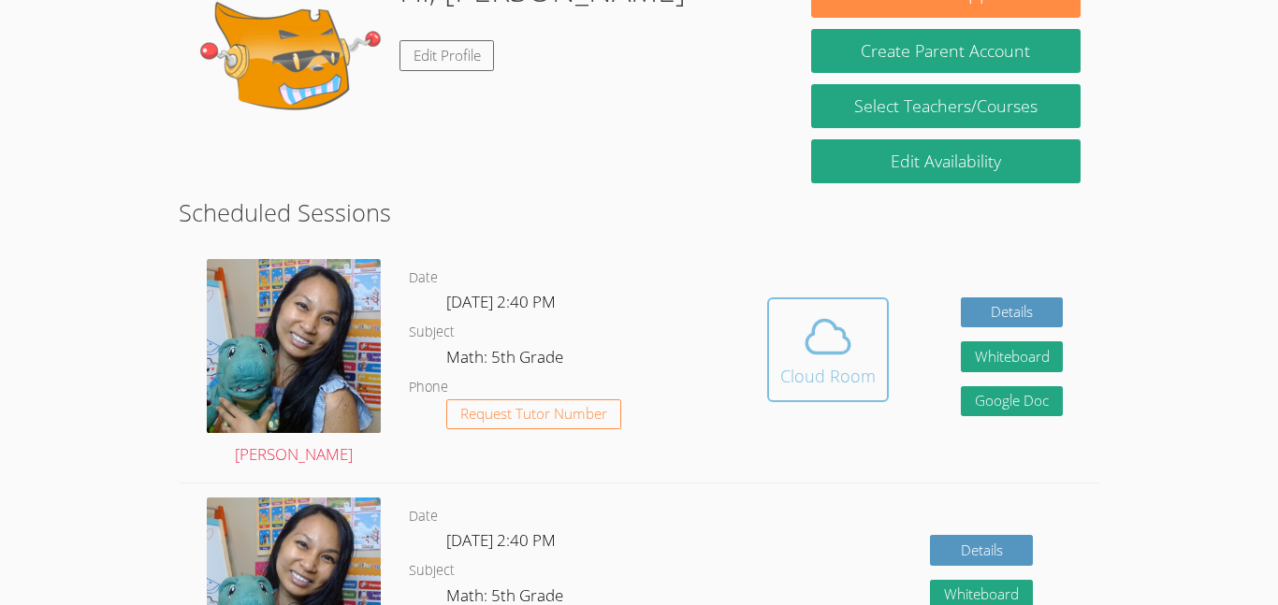
click at [788, 324] on span at bounding box center [827, 337] width 95 height 52
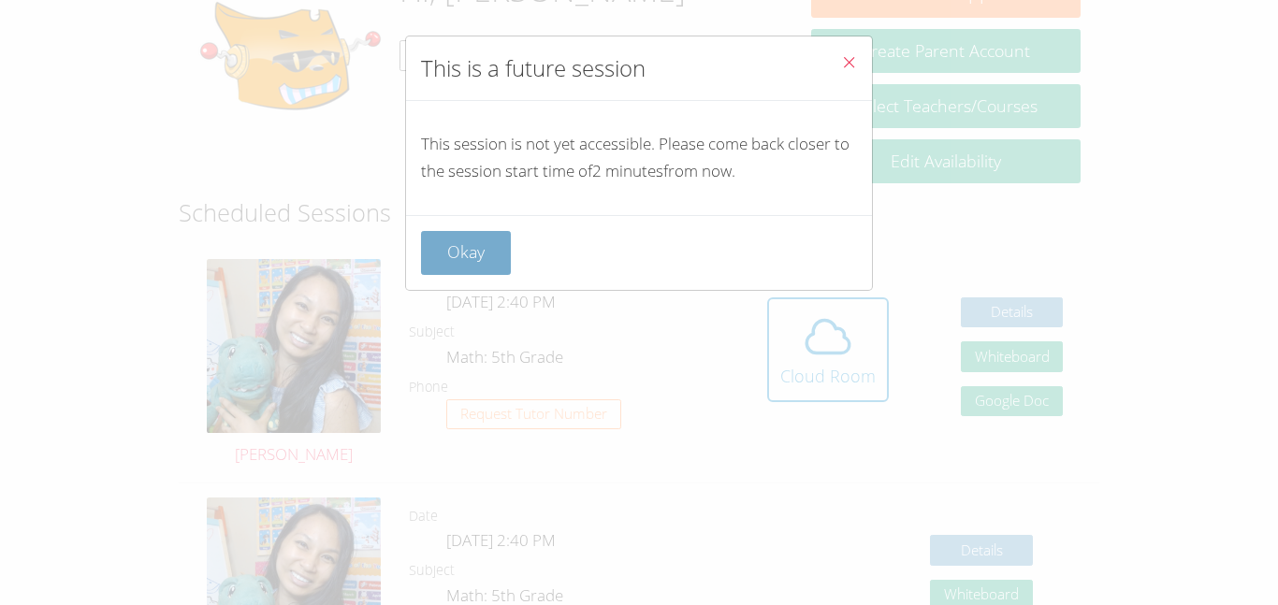
click at [477, 256] on button "Okay" at bounding box center [466, 253] width 90 height 44
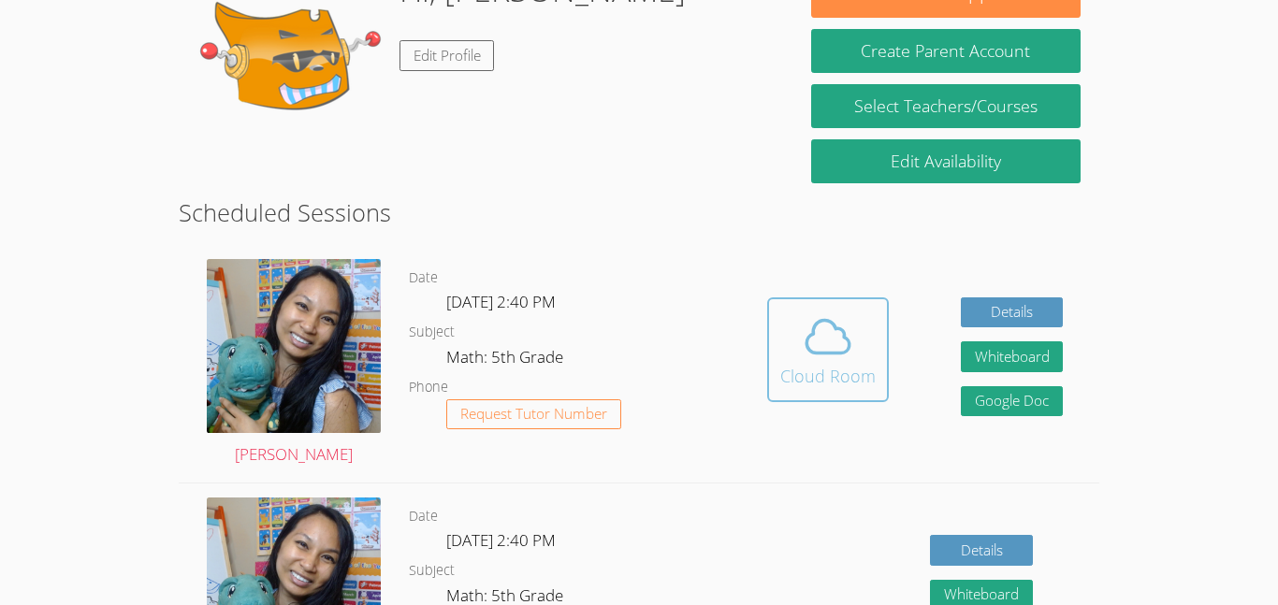
click at [802, 352] on icon at bounding box center [828, 337] width 52 height 52
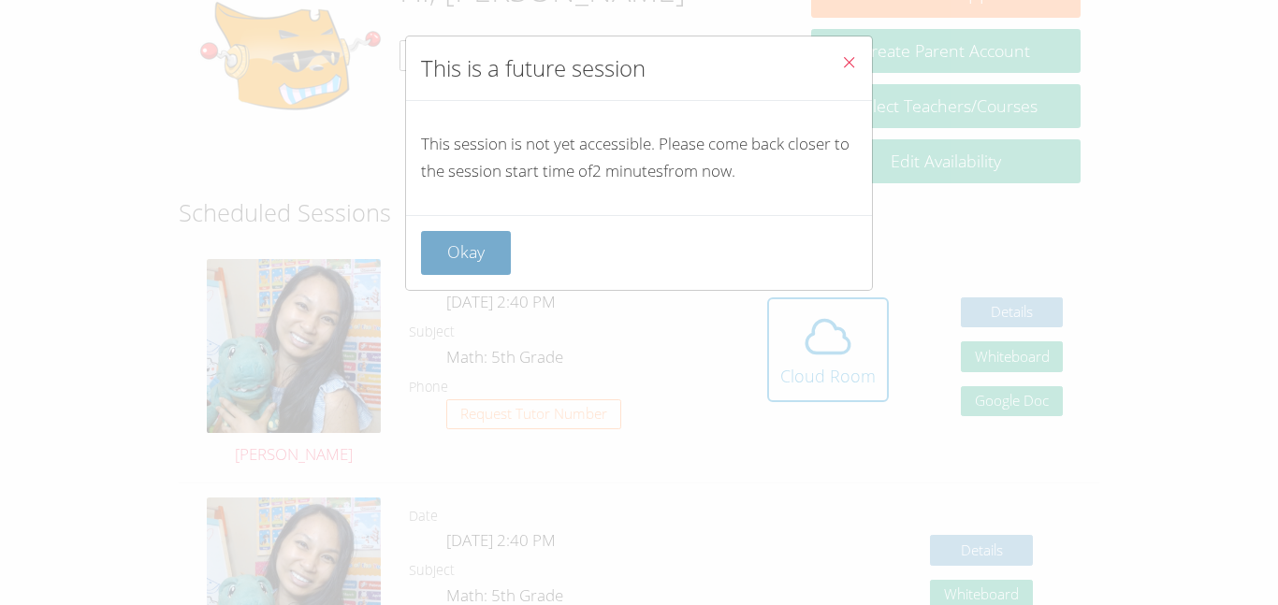
click at [479, 260] on button "Okay" at bounding box center [466, 253] width 90 height 44
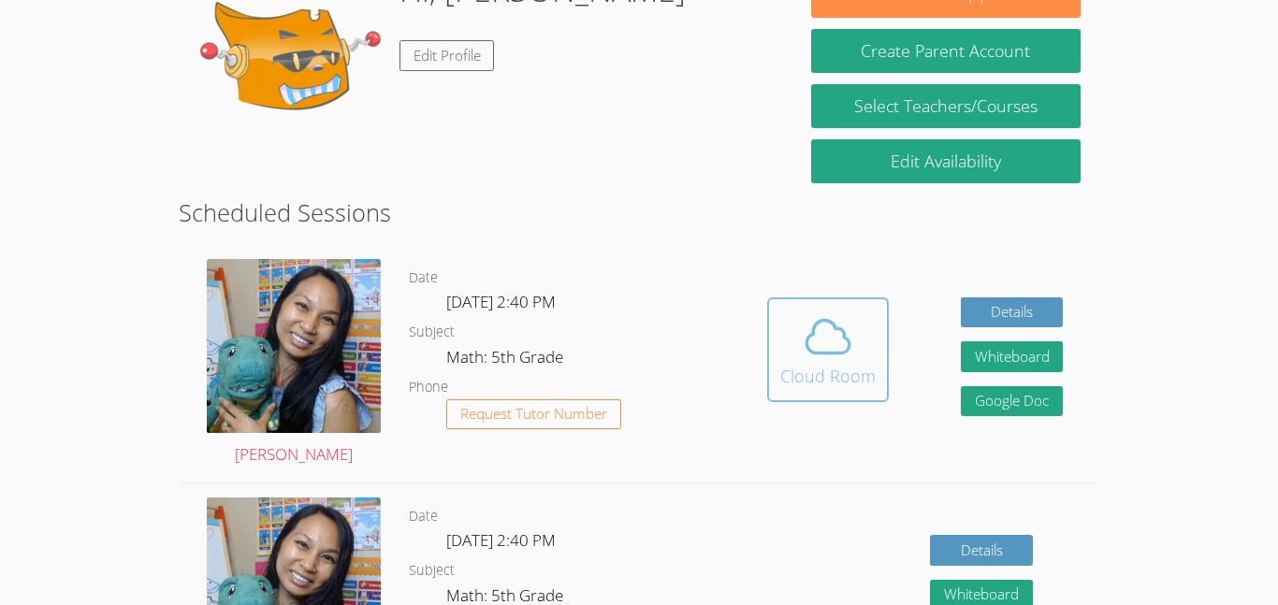
click at [821, 398] on button "Cloud Room" at bounding box center [828, 349] width 122 height 105
click at [836, 352] on icon at bounding box center [827, 336] width 43 height 33
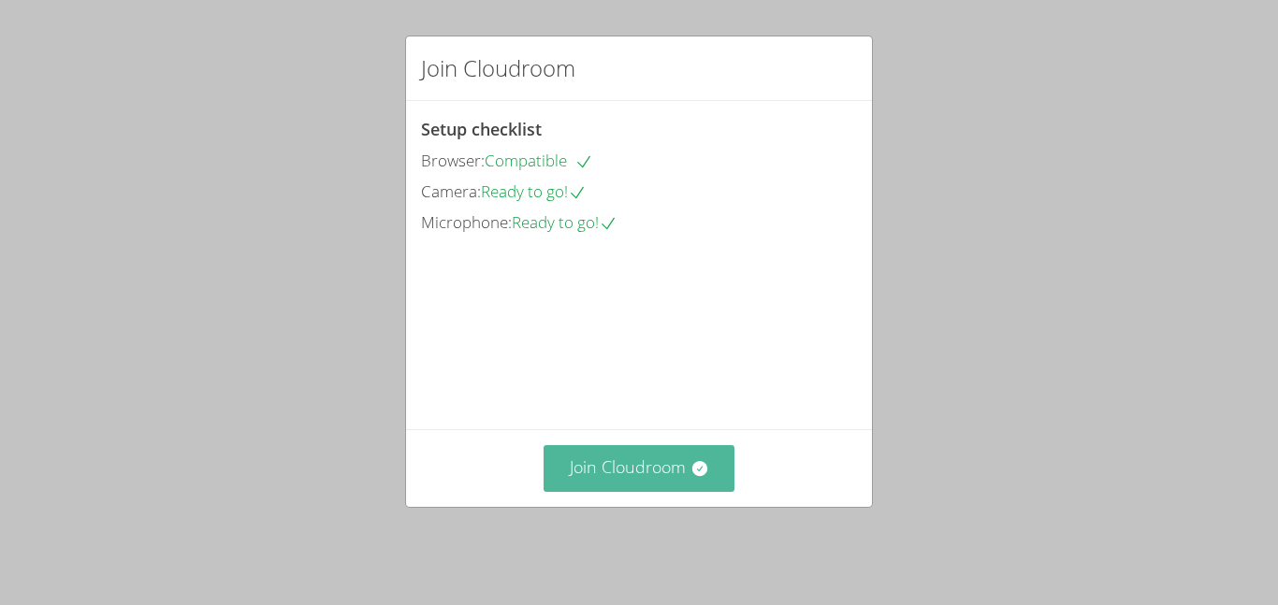
click at [572, 491] on button "Join Cloudroom" at bounding box center [639, 468] width 192 height 46
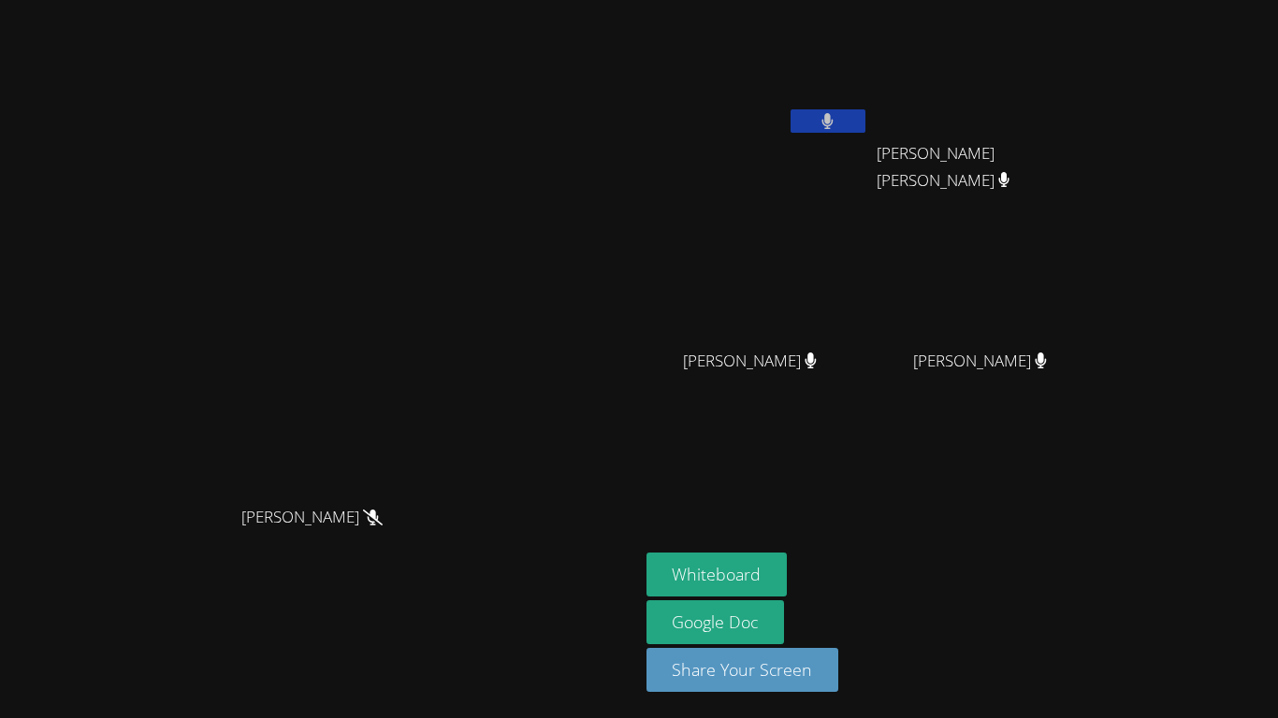
scroll to position [93, 0]
click at [788, 573] on button "Whiteboard" at bounding box center [716, 575] width 141 height 44
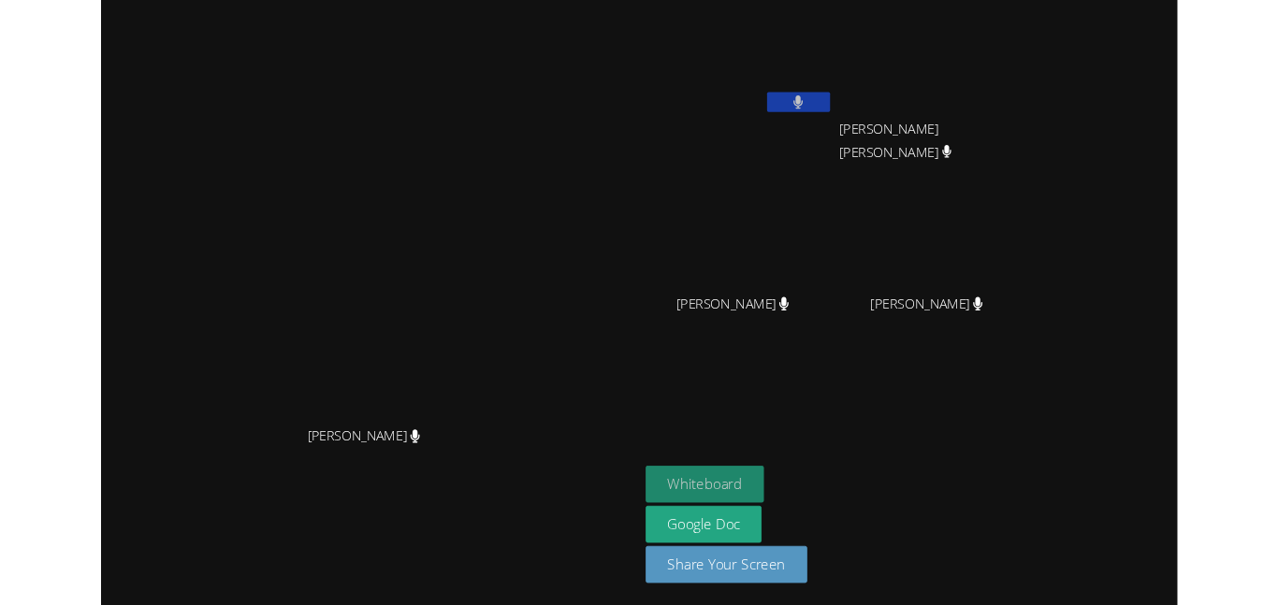
scroll to position [0, 0]
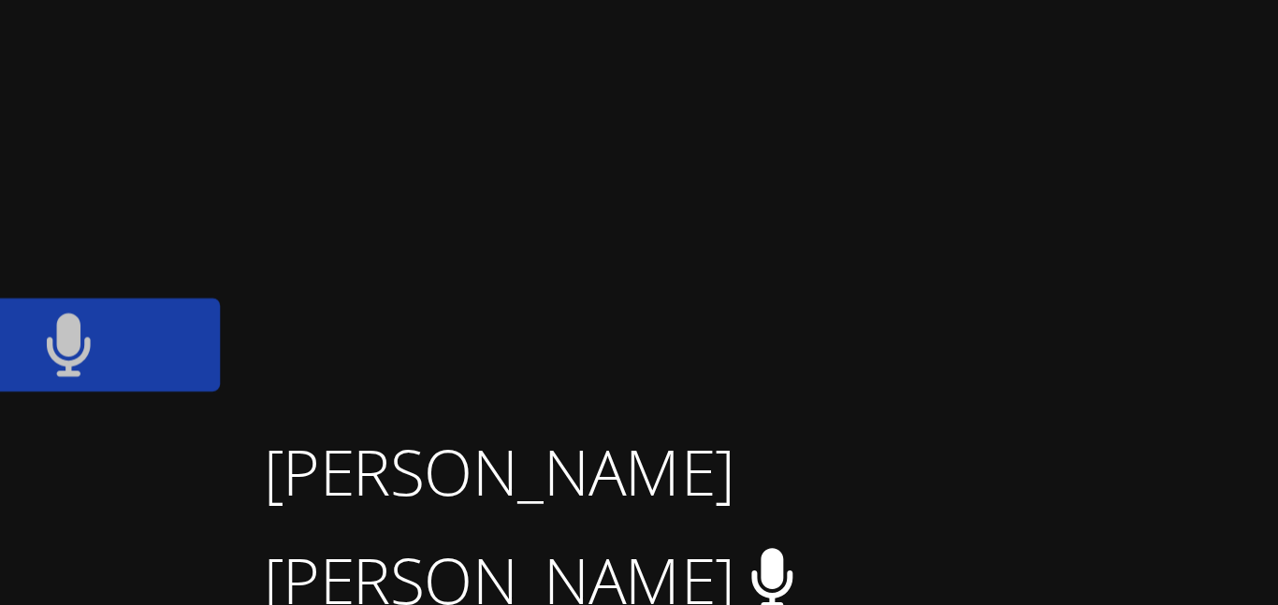
click at [1084, 178] on span "[PERSON_NAME] [PERSON_NAME]" at bounding box center [980, 167] width 208 height 54
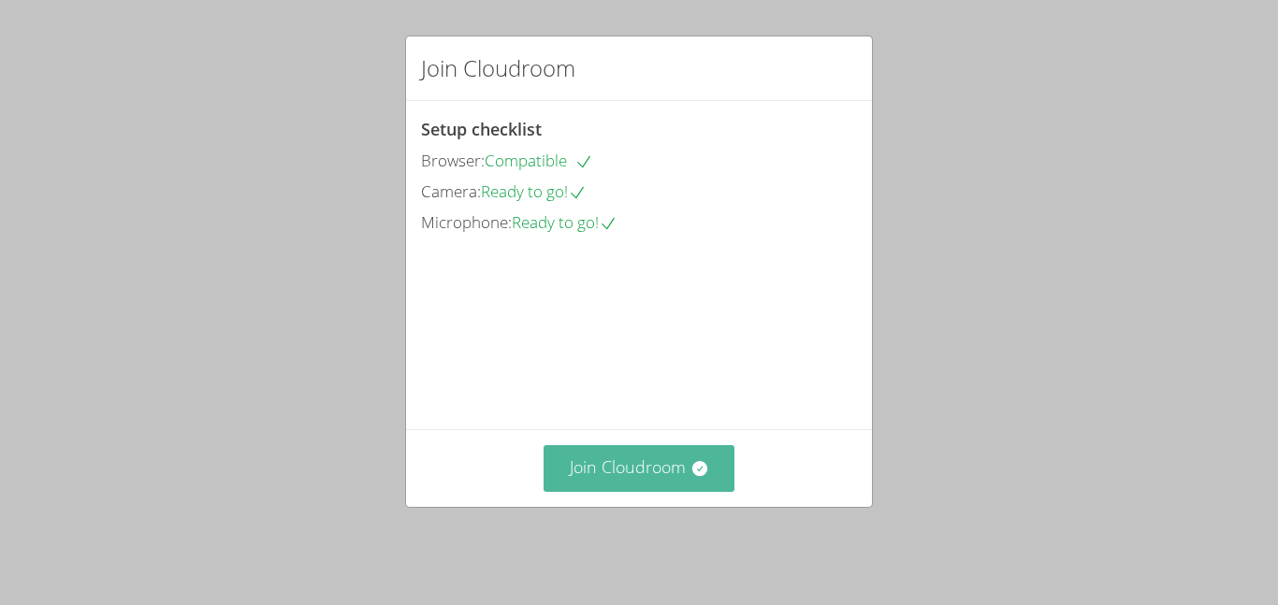
click at [584, 470] on button "Join Cloudroom" at bounding box center [639, 468] width 192 height 46
